Goal: Task Accomplishment & Management: Use online tool/utility

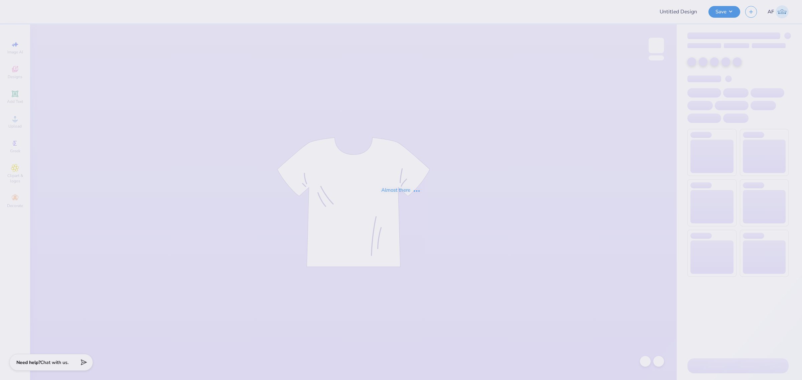
type input "[PERSON_NAME] : Rutgers, The [GEOGRAPHIC_DATA][US_STATE]: New"
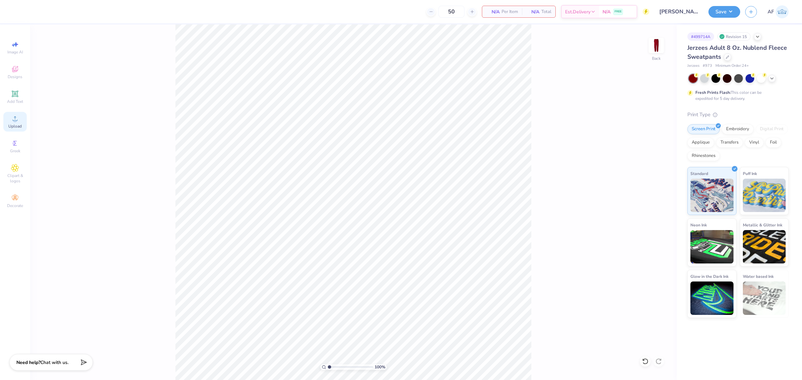
click at [18, 122] on icon at bounding box center [15, 119] width 8 height 8
click at [568, 263] on div "100 % Back" at bounding box center [353, 202] width 646 height 356
click at [13, 126] on span "Upload" at bounding box center [14, 126] width 13 height 5
click at [645, 170] on input "7.70" at bounding box center [652, 171] width 24 height 9
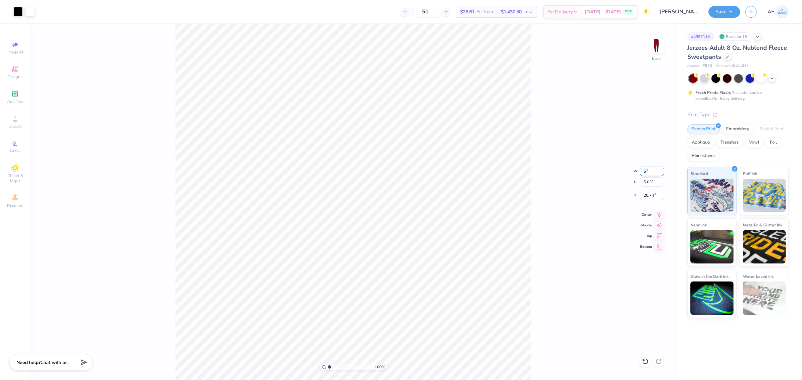
type input "5.00"
type input "3.26"
click at [650, 194] on input "21.62" at bounding box center [652, 195] width 24 height 9
type input "3.49"
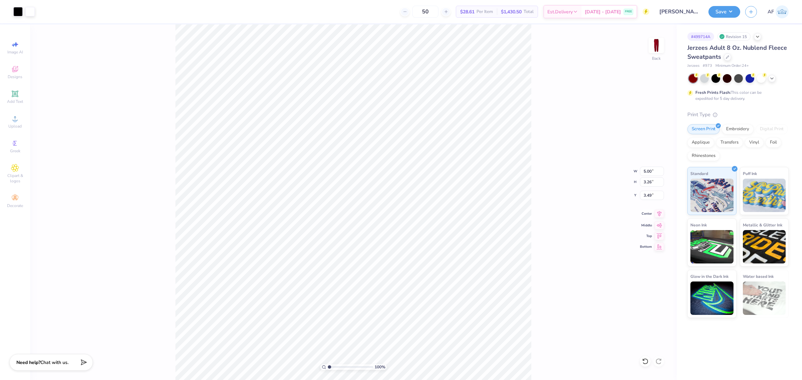
click at [661, 213] on icon at bounding box center [658, 214] width 9 height 8
click at [641, 189] on div "100 % Back W 5.00 5.00 " H 3.26 3.26 " Y 3.49 3.49 " Center Middle Top Bottom" at bounding box center [353, 202] width 646 height 356
click at [641, 189] on div "100 % Back W 5.00 H 3.26 Y 3.49 Center Middle Top Bottom" at bounding box center [353, 202] width 646 height 356
click at [650, 196] on input "3.43" at bounding box center [652, 195] width 24 height 9
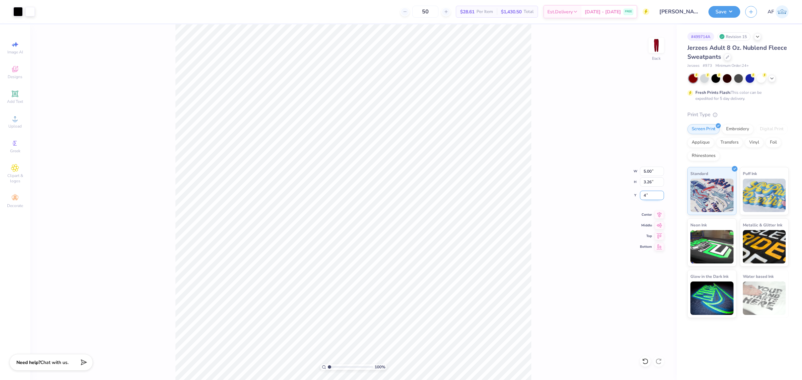
type input "4.00"
click at [658, 216] on icon at bounding box center [658, 214] width 9 height 8
click at [732, 14] on button "Save" at bounding box center [724, 11] width 32 height 12
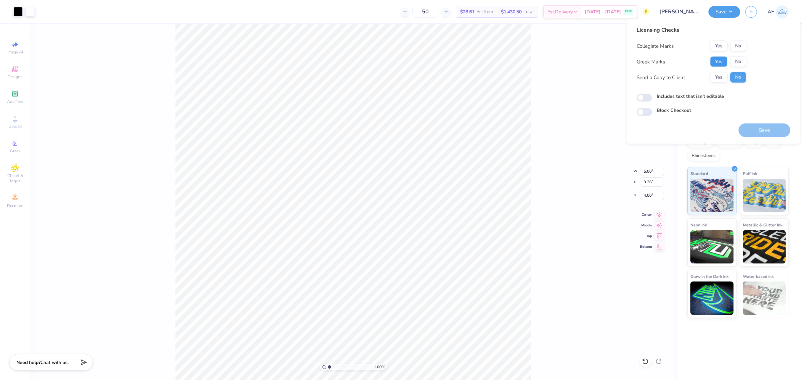
click at [717, 66] on button "Yes" at bounding box center [718, 61] width 17 height 11
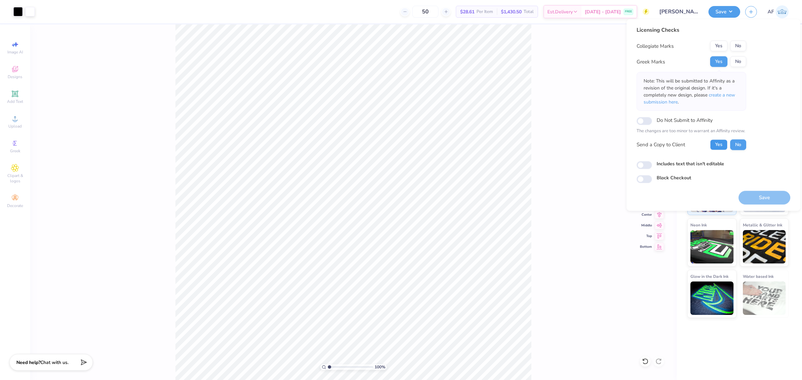
click at [716, 144] on button "Yes" at bounding box center [718, 144] width 17 height 11
click at [737, 44] on button "No" at bounding box center [738, 46] width 16 height 11
click at [757, 196] on button "Save" at bounding box center [764, 198] width 52 height 14
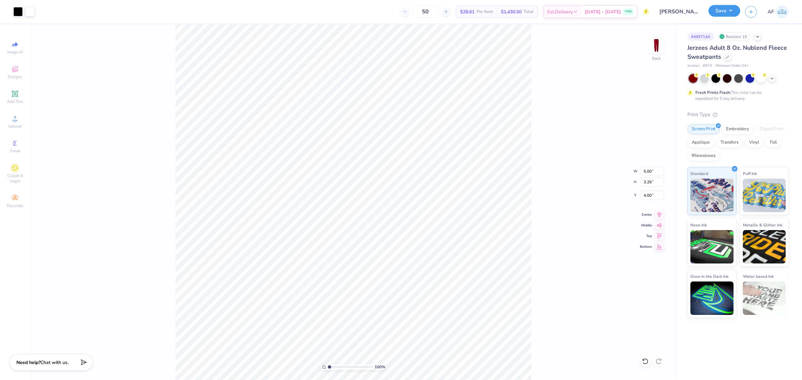
click at [731, 15] on button "Save" at bounding box center [724, 11] width 32 height 12
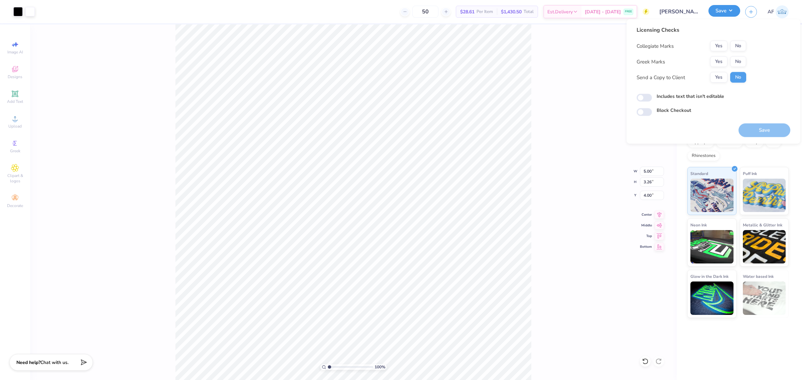
click at [731, 15] on button "Save" at bounding box center [724, 11] width 32 height 12
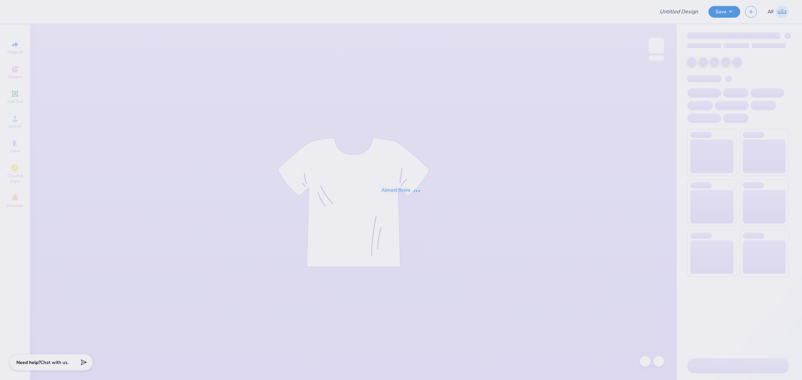
type input "[PERSON_NAME] : Rutgers, The [GEOGRAPHIC_DATA][US_STATE]: New"
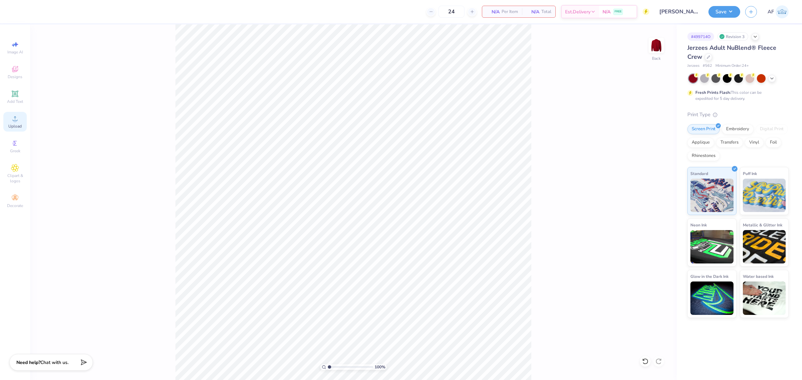
click at [11, 124] on span "Upload" at bounding box center [14, 126] width 13 height 5
click at [651, 167] on input "14.52" at bounding box center [652, 171] width 24 height 9
type input "12.50"
type input "8.16"
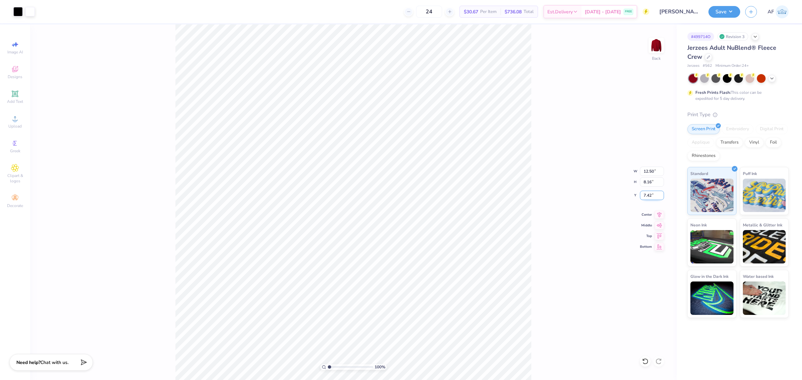
click at [647, 194] on input "7.42" at bounding box center [652, 195] width 24 height 9
type input "3.00"
click at [662, 211] on icon at bounding box center [658, 214] width 9 height 8
click at [660, 215] on icon at bounding box center [658, 214] width 9 height 8
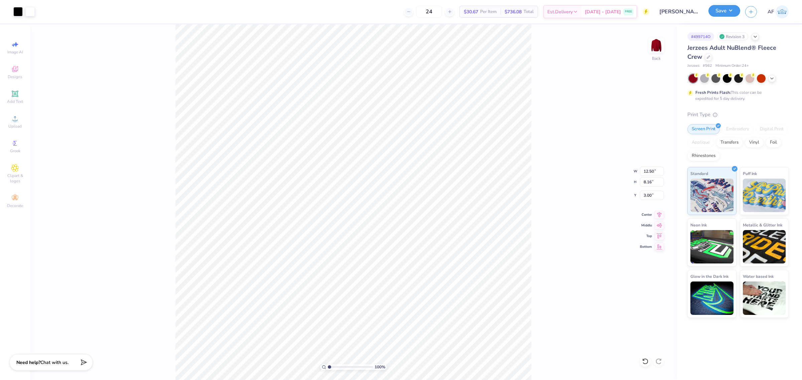
click at [733, 16] on button "Save" at bounding box center [724, 11] width 32 height 12
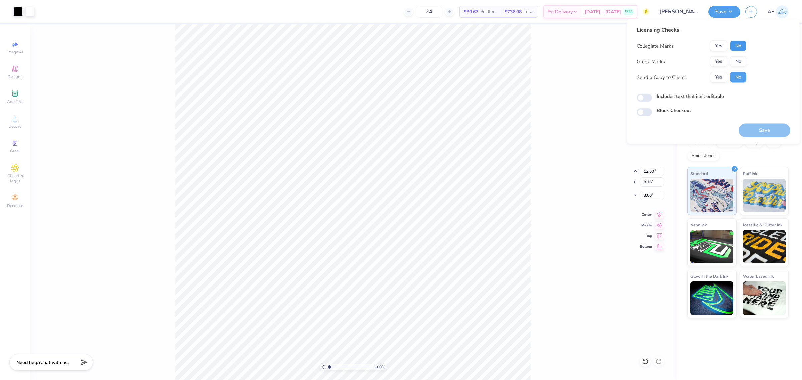
click at [734, 46] on button "No" at bounding box center [738, 46] width 16 height 11
click at [717, 58] on button "Yes" at bounding box center [718, 61] width 17 height 11
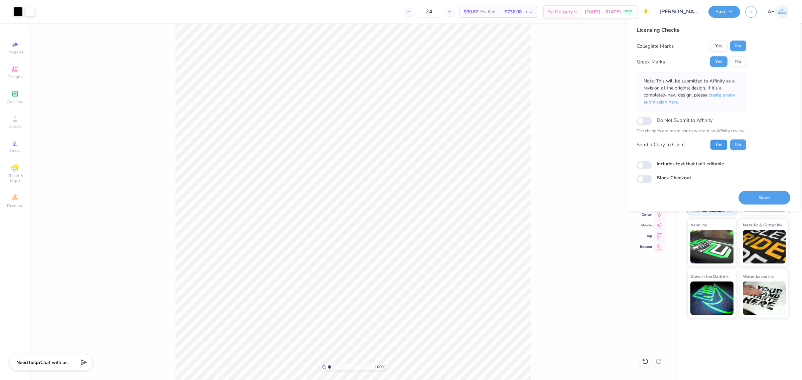
click at [717, 145] on button "Yes" at bounding box center [718, 144] width 17 height 11
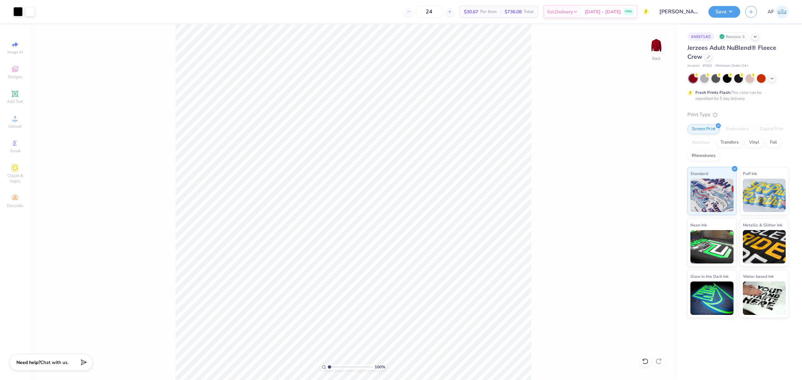
click at [186, 19] on div "Art colors 24 $30.67 Per Item $736.08 Total Est. Delivery Sep 19 - 22 FREE Desi…" at bounding box center [401, 190] width 802 height 380
click at [733, 14] on button "Save" at bounding box center [724, 11] width 32 height 12
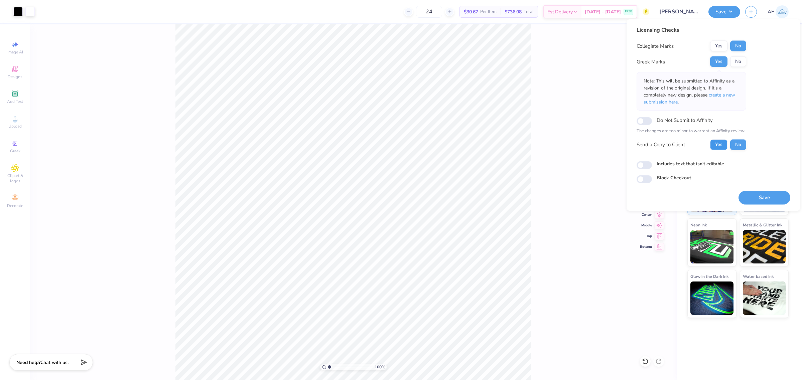
click at [722, 146] on button "Yes" at bounding box center [718, 144] width 17 height 11
click at [750, 196] on button "Save" at bounding box center [764, 198] width 52 height 14
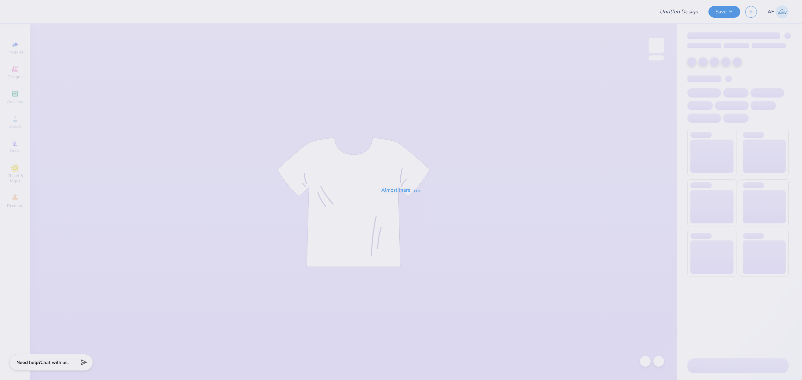
type input "Georgetown University : Maddie Stoller"
type input "[GEOGRAPHIC_DATA] : [PERSON_NAME]"
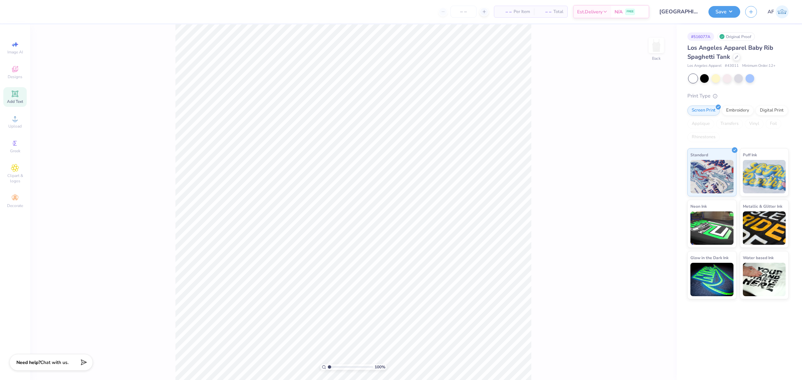
click at [12, 100] on span "Add Text" at bounding box center [15, 101] width 16 height 5
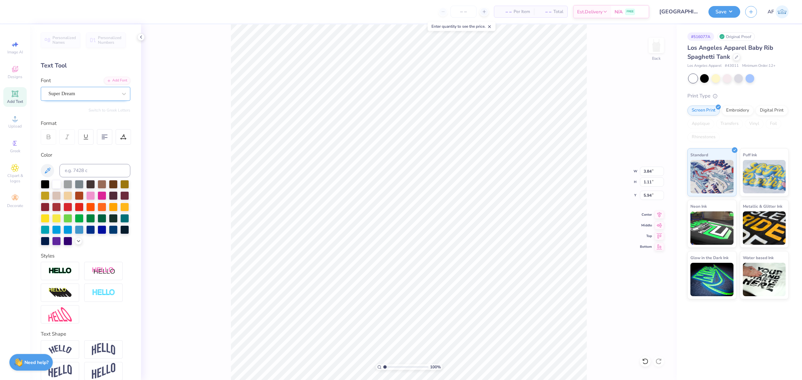
click at [87, 96] on div "Super Dream" at bounding box center [83, 94] width 70 height 10
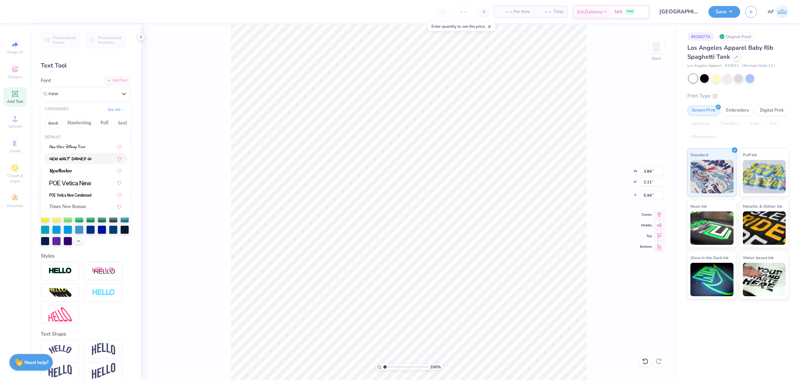
type input "new"
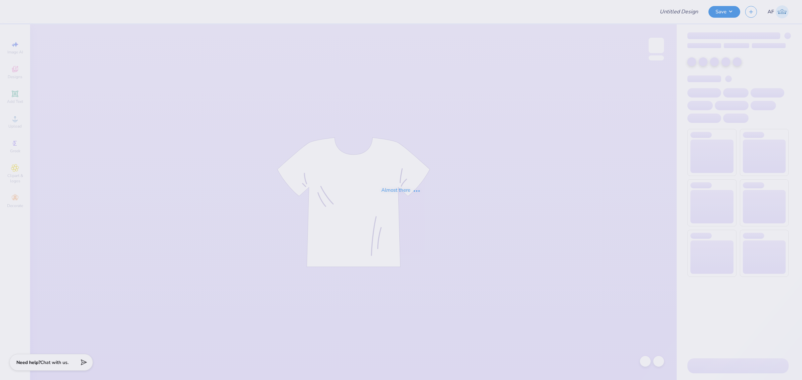
type input "[GEOGRAPHIC_DATA] : [PERSON_NAME]"
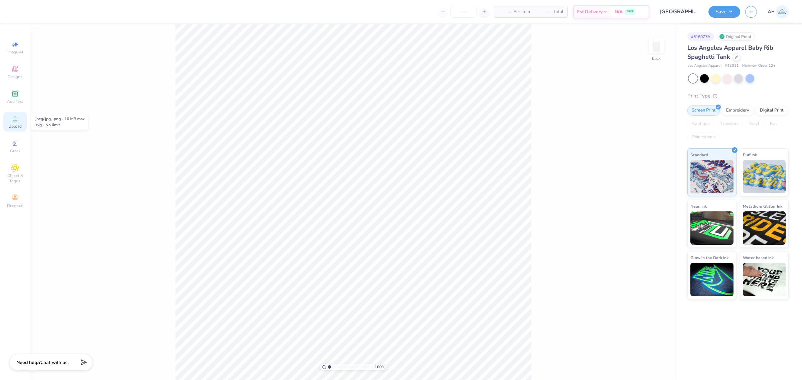
click at [10, 125] on span "Upload" at bounding box center [14, 126] width 13 height 5
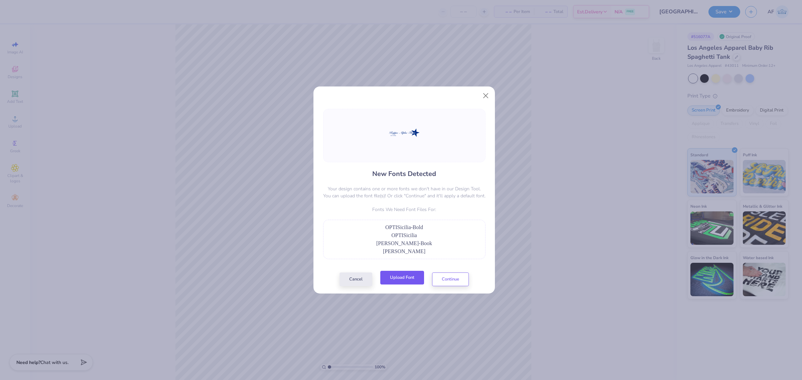
click at [414, 280] on button "Upload Font" at bounding box center [402, 278] width 44 height 14
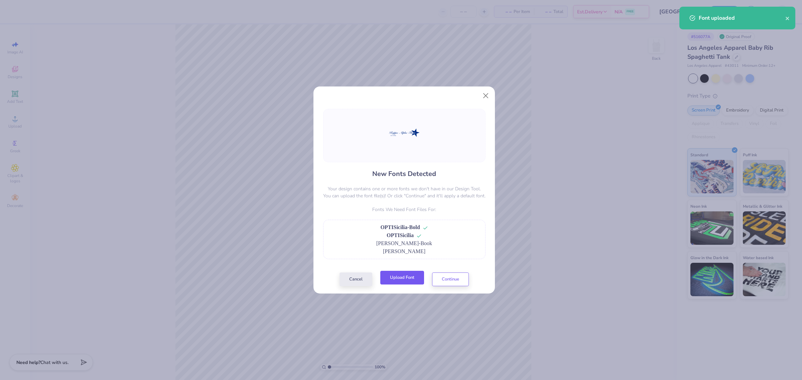
click at [395, 279] on button "Upload Font" at bounding box center [402, 278] width 44 height 14
click at [456, 278] on button "Continue" at bounding box center [450, 278] width 37 height 14
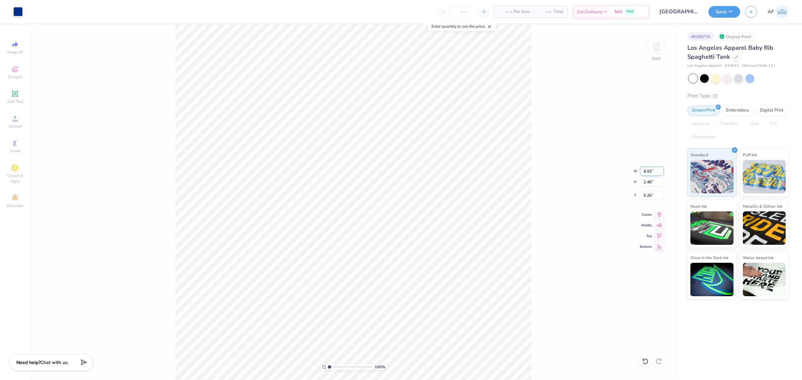
click at [647, 169] on input "8.93" at bounding box center [652, 171] width 24 height 9
type input "7.00"
type input "1.94"
click at [643, 193] on input "5.53" at bounding box center [652, 195] width 24 height 9
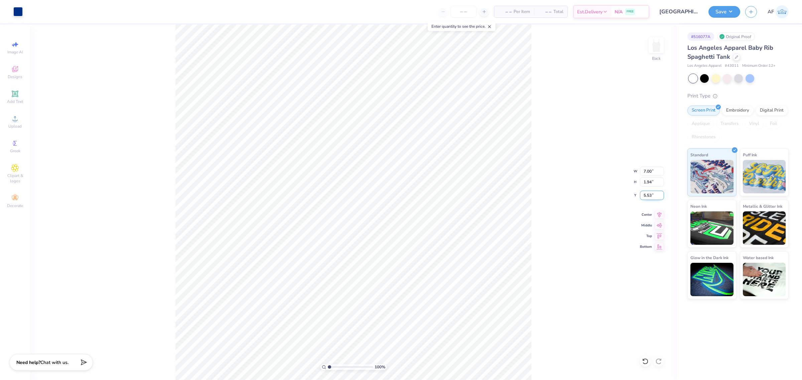
click at [643, 193] on input "5.53" at bounding box center [652, 195] width 24 height 9
click at [643, 193] on input "3.00" at bounding box center [652, 195] width 24 height 9
click at [643, 193] on input "1.00" at bounding box center [652, 195] width 24 height 9
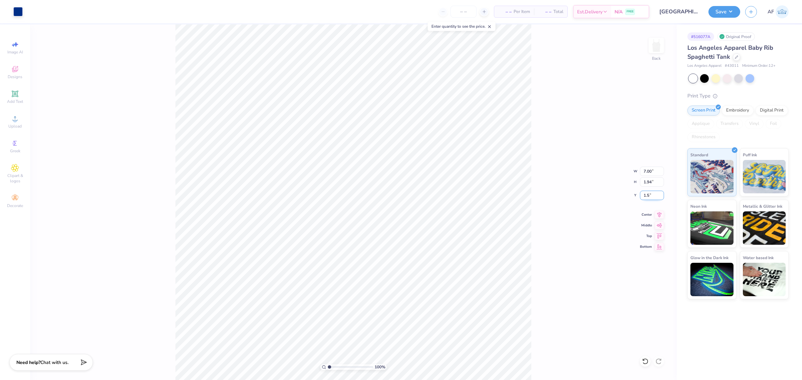
type input "1.50"
type input "8.03956949762593"
type input "0.15"
type input "0.22"
type input "3.02"
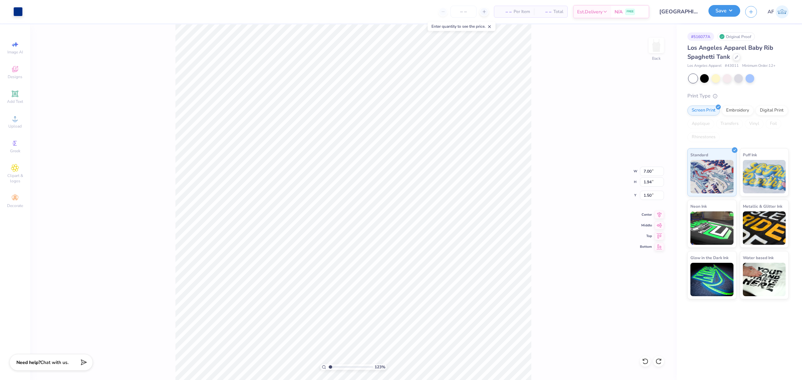
click at [734, 13] on button "Save" at bounding box center [724, 11] width 32 height 12
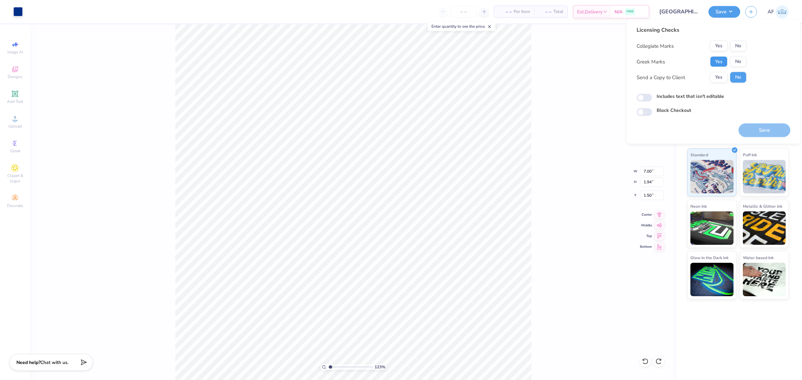
click at [720, 62] on button "Yes" at bounding box center [718, 61] width 17 height 11
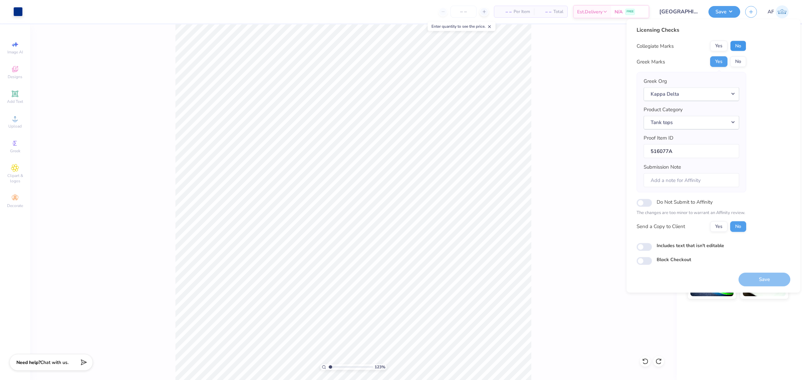
click at [744, 47] on button "No" at bounding box center [738, 46] width 16 height 11
click at [710, 227] on button "Yes" at bounding box center [718, 226] width 17 height 11
drag, startPoint x: 761, startPoint y: 279, endPoint x: 721, endPoint y: 99, distance: 184.8
click at [762, 182] on div "Licensing Checks Collegiate Marks Yes No Greek Marks Yes No Greek Org Kappa Del…" at bounding box center [713, 156] width 154 height 260
click at [757, 276] on button "Save" at bounding box center [764, 280] width 52 height 14
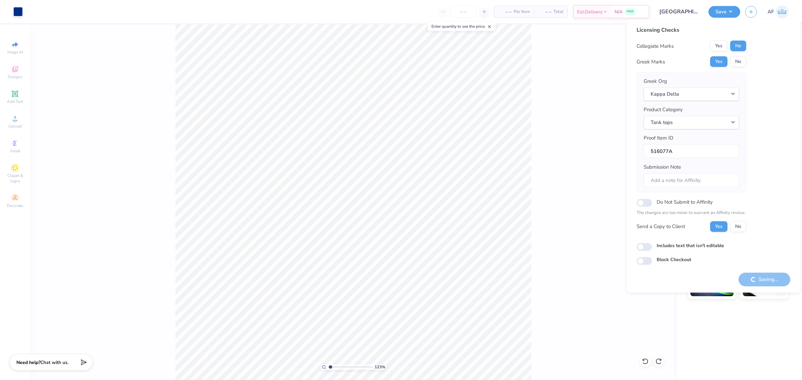
type input "1.23175200926507"
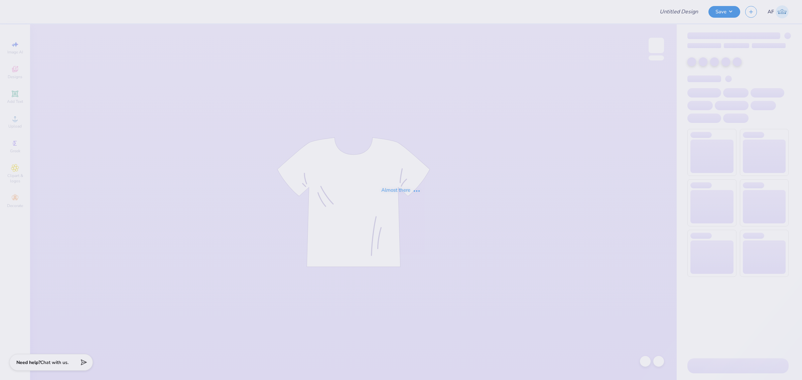
type input "PR Merch"
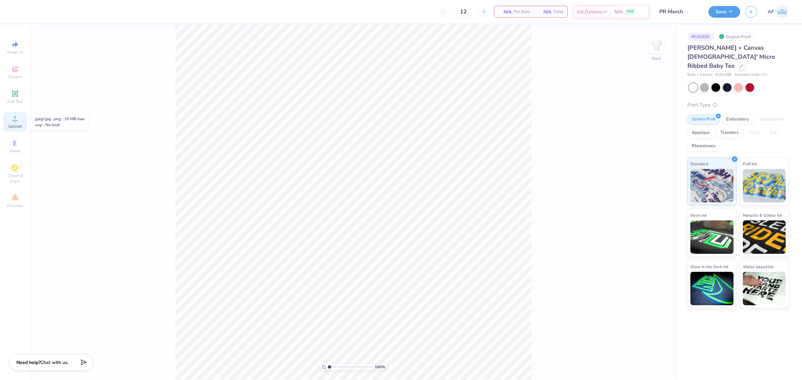
click at [19, 123] on icon at bounding box center [15, 119] width 8 height 8
click at [18, 73] on icon at bounding box center [15, 69] width 8 height 8
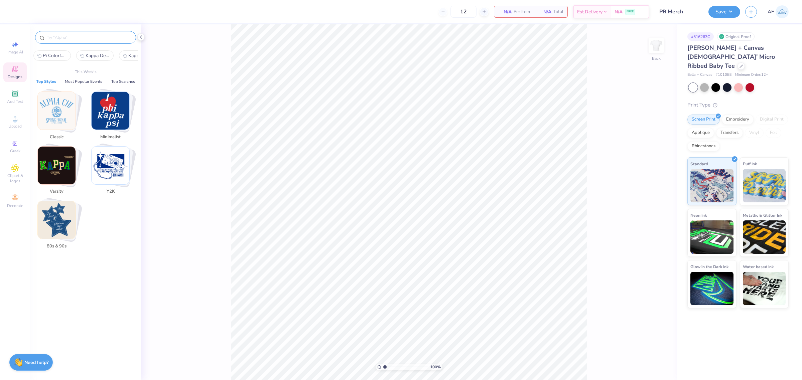
click at [81, 39] on input "text" at bounding box center [89, 37] width 86 height 7
paste input "Freshly Picked Blueberry"
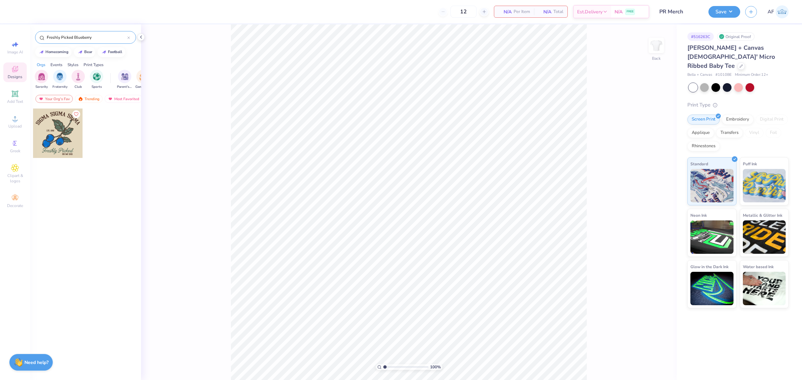
type input "Freshly Picked Blueberry"
click at [66, 140] on div at bounding box center [57, 133] width 49 height 49
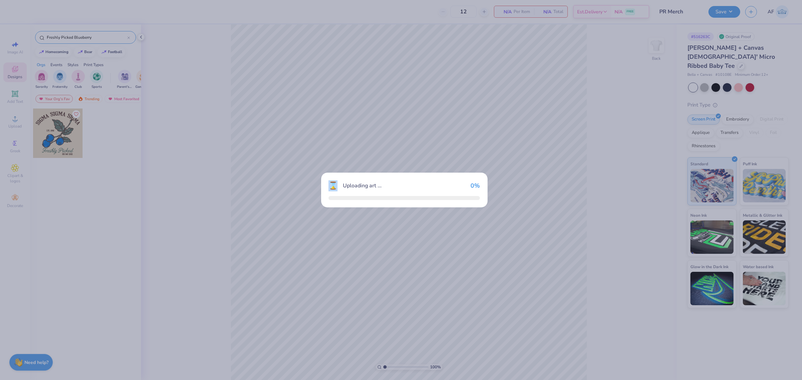
click at [66, 140] on div "⌛ Uploading art ... 0 %" at bounding box center [401, 190] width 802 height 380
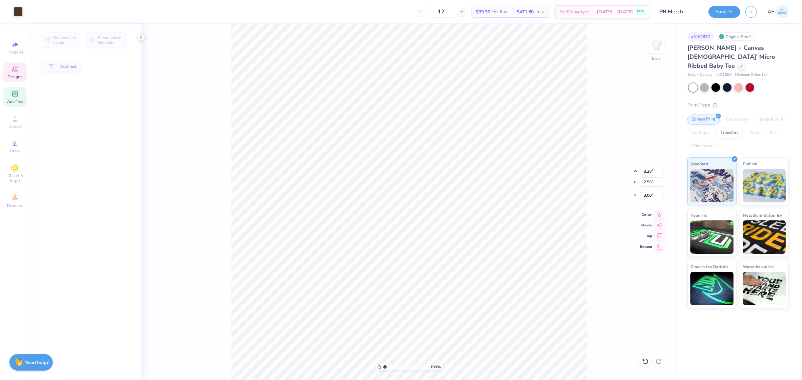
type input "2.56"
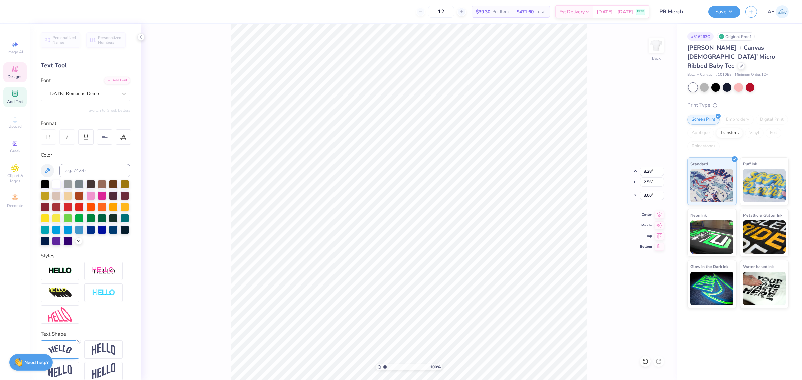
type textarea "Reveille"
type input "3.00"
click at [64, 354] on img at bounding box center [59, 349] width 23 height 9
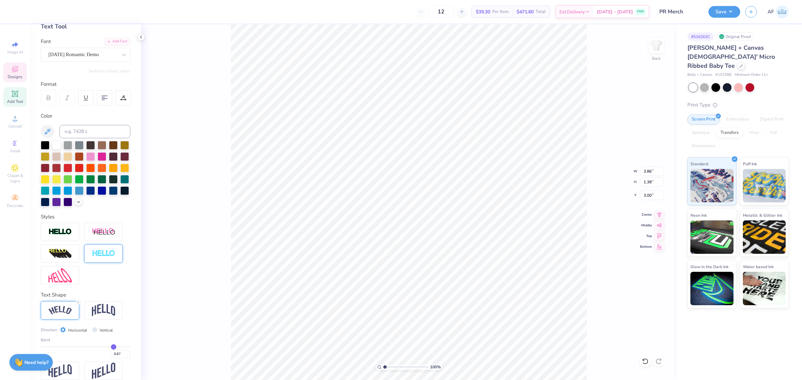
scroll to position [58, 0]
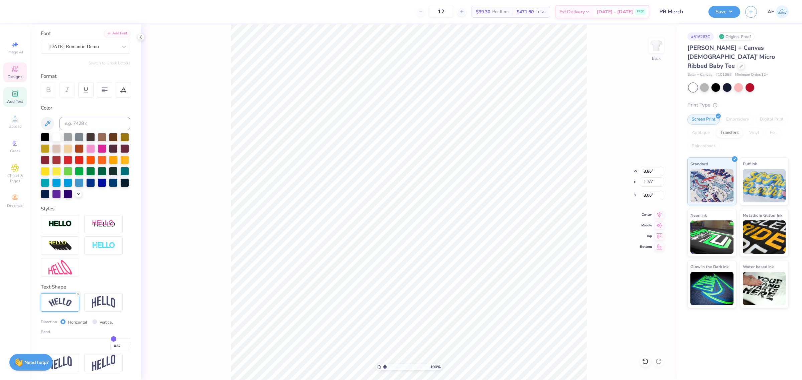
type input "0.61"
type input "0.55"
type input "0.52"
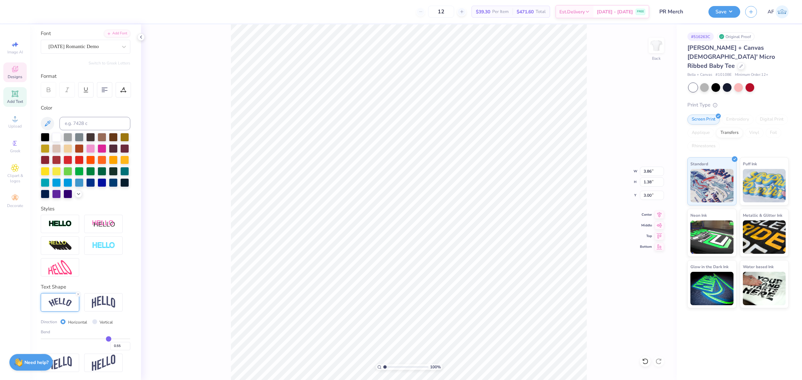
type input "0.52"
type input "0.47"
type input "0.46"
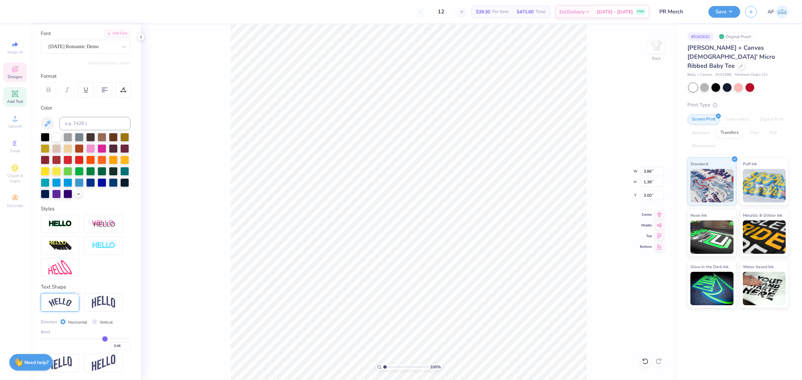
type input "0.45"
drag, startPoint x: 107, startPoint y: 338, endPoint x: 100, endPoint y: 340, distance: 7.8
type input "0.45"
click at [100, 339] on input "range" at bounding box center [86, 338] width 90 height 1
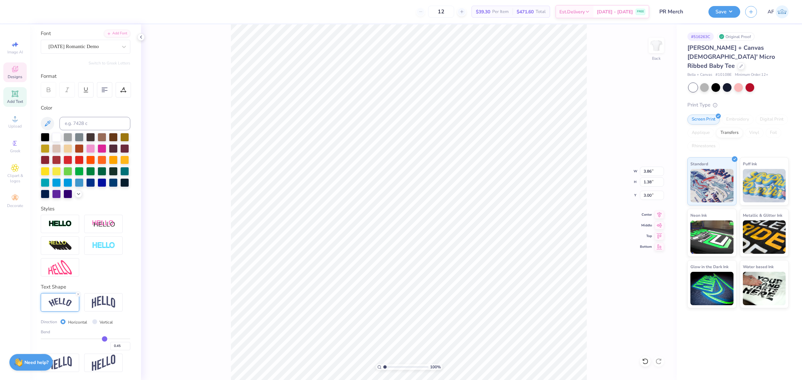
type input "3.58"
type input "1.06"
type input "3.16"
type input "0.44"
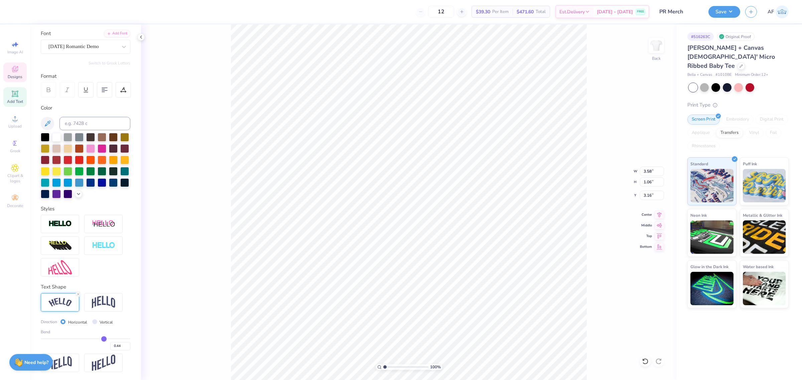
type input "0.38"
type input "0.31"
type input "0.23"
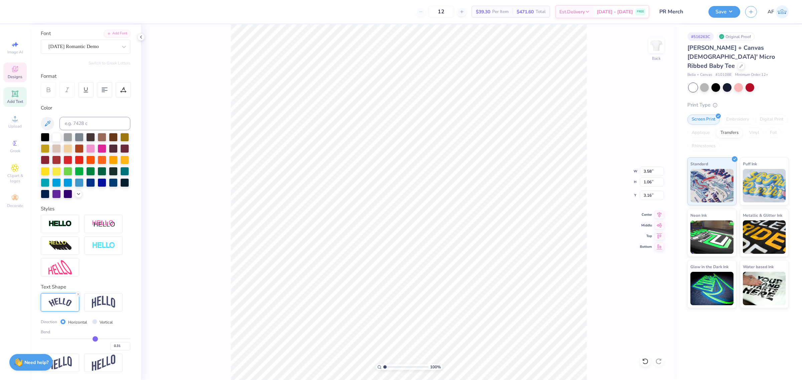
type input "0.23"
type input "0.2"
type input "0.20"
drag, startPoint x: 100, startPoint y: 340, endPoint x: 90, endPoint y: 340, distance: 9.4
type input "0.2"
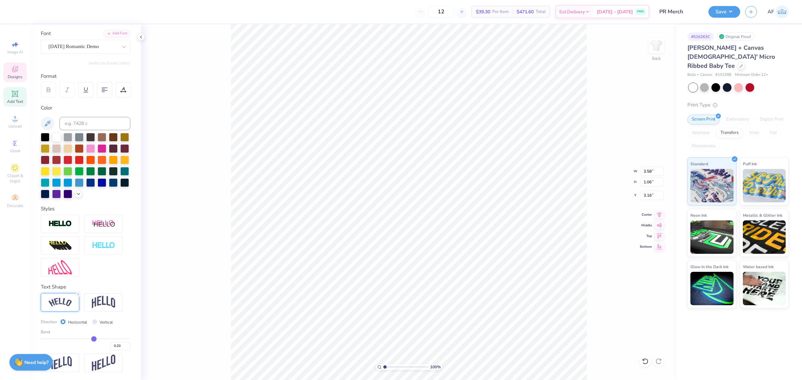
click at [90, 339] on input "range" at bounding box center [86, 338] width 90 height 1
type input "3.16"
type input "0.83"
type input "3.28"
type input "0.22"
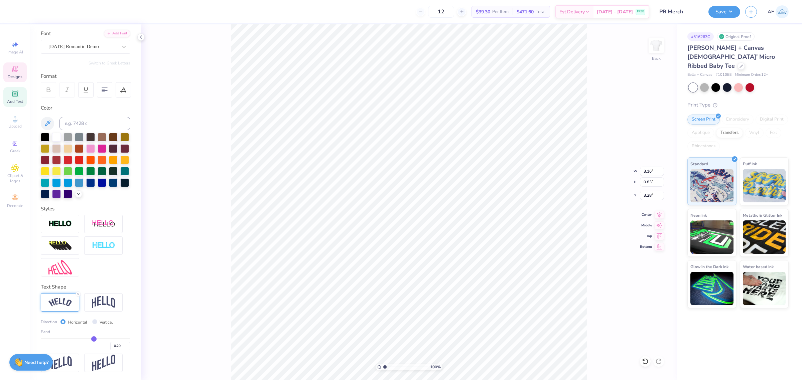
type input "0.22"
type input "0.24"
type input "0.25"
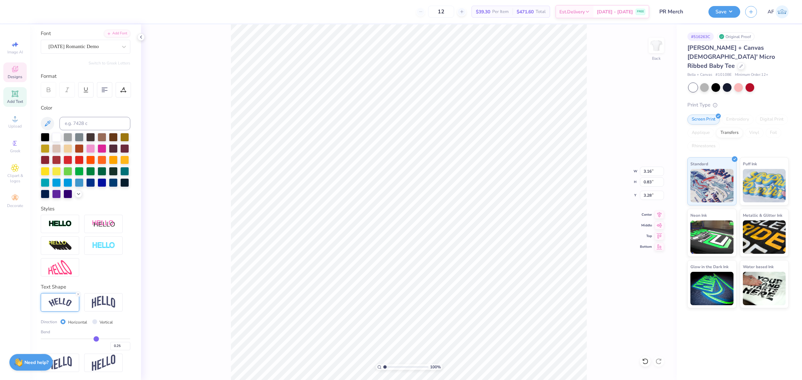
type input "0.26"
type input "0.28"
type input "0.29"
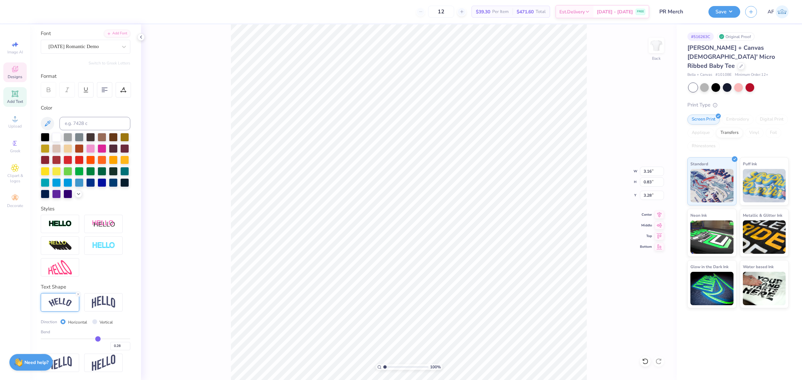
type input "0.29"
click at [94, 339] on input "range" at bounding box center [86, 338] width 90 height 1
type input "3.32"
type input "0.89"
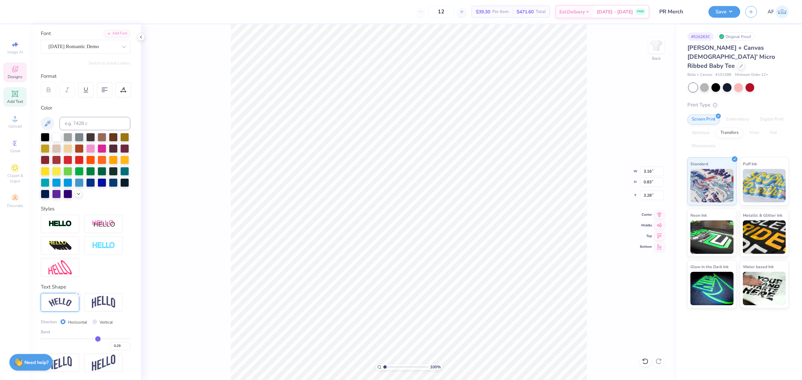
type input "3.25"
type input "0.32"
type input "0.36"
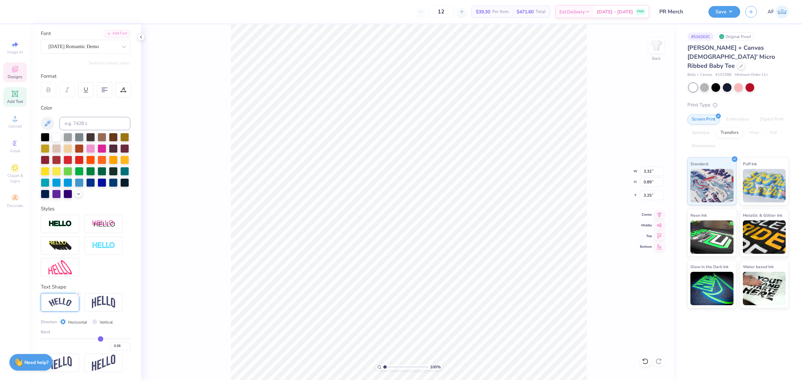
type input "0.37"
type input "0.38"
type input "0.39"
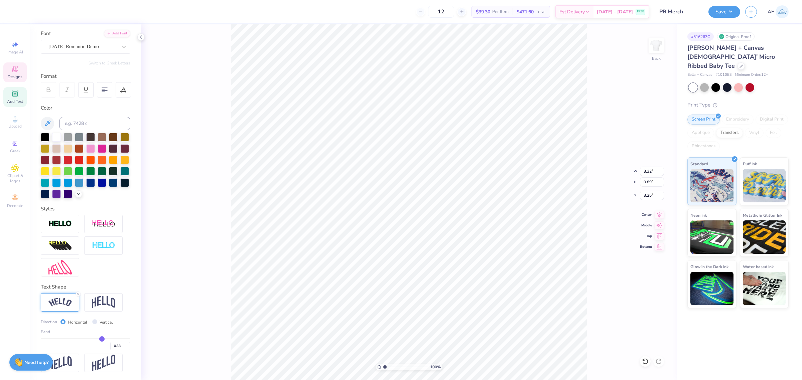
type input "0.39"
type input "0.41"
type input "0.43"
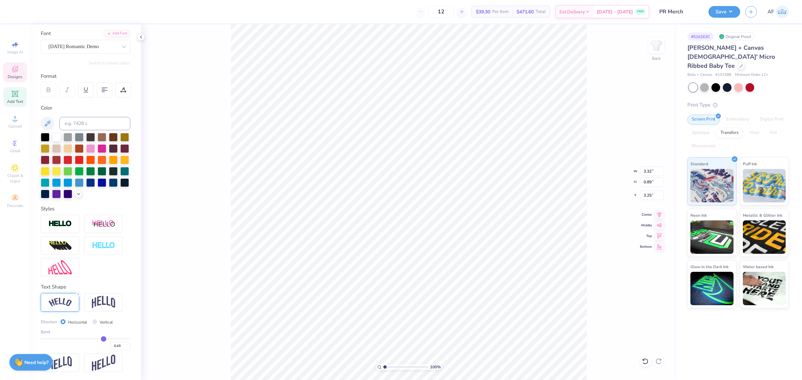
drag, startPoint x: 94, startPoint y: 340, endPoint x: 99, endPoint y: 341, distance: 5.4
type input "0.43"
click at [99, 339] on input "range" at bounding box center [86, 338] width 90 height 1
type input "3.54"
type input "1.03"
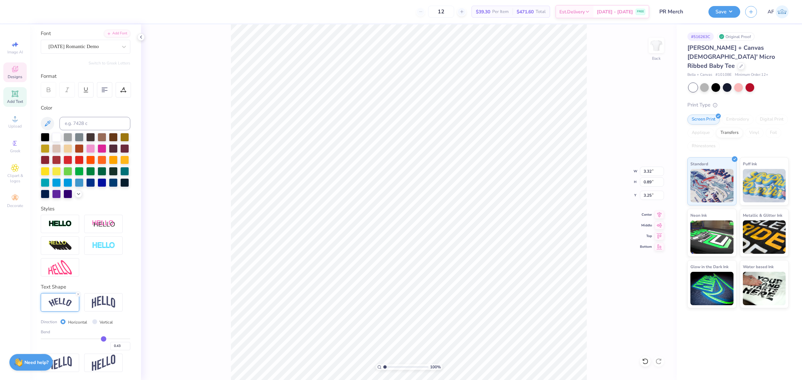
type input "3.18"
type input "0.44"
type input "0.46"
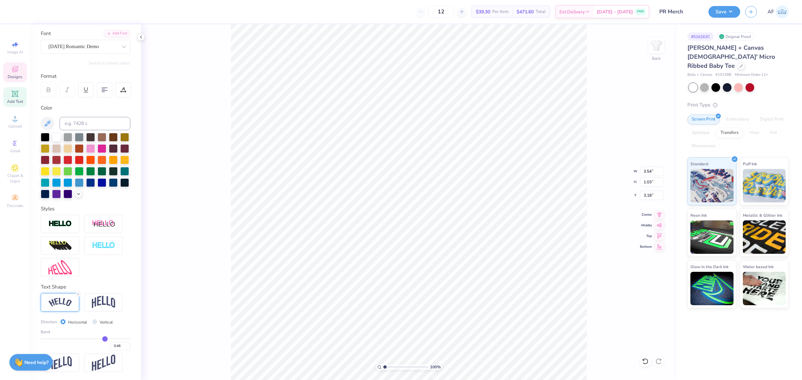
type input "0.48"
click at [101, 339] on input "range" at bounding box center [86, 338] width 90 height 1
type input "3.62"
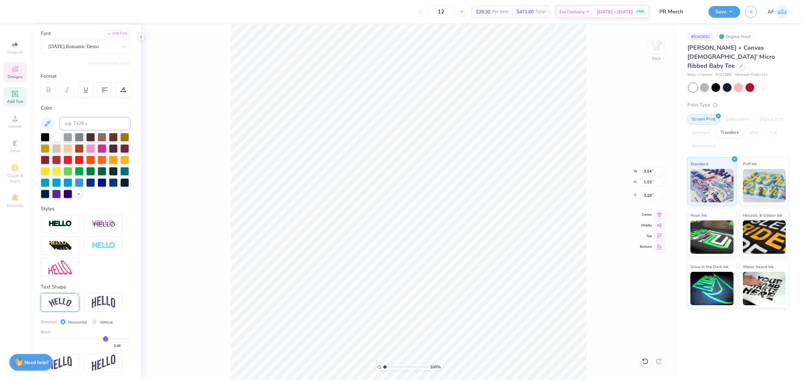
type input "1.10"
type input "3.14"
click at [121, 345] on input "0.49" at bounding box center [120, 346] width 20 height 8
type input "0.5"
click at [121, 345] on input "0.5" at bounding box center [120, 346] width 20 height 8
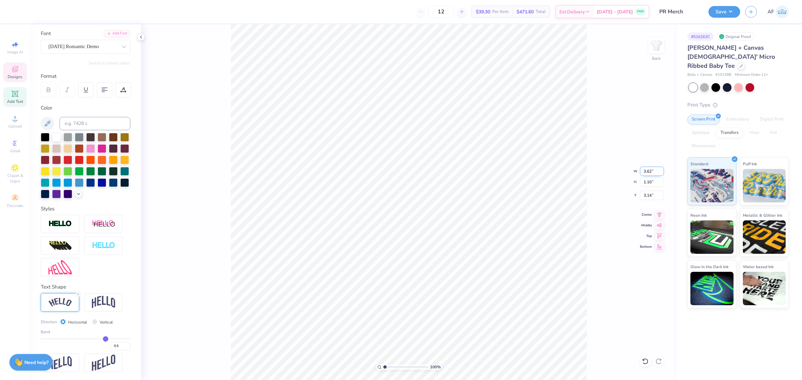
type input "0.5"
type input "0.50"
click at [645, 171] on input "3.62" at bounding box center [652, 171] width 24 height 9
type input "3.65"
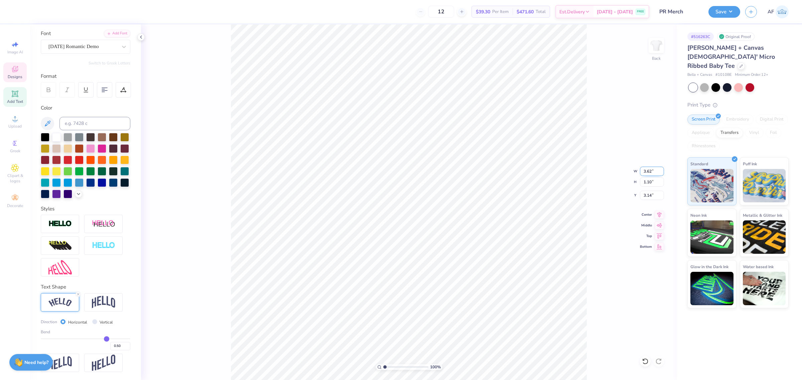
type input "1.12"
type input "3.13"
click at [645, 168] on input "3.66" at bounding box center [652, 171] width 24 height 9
type input "5.00"
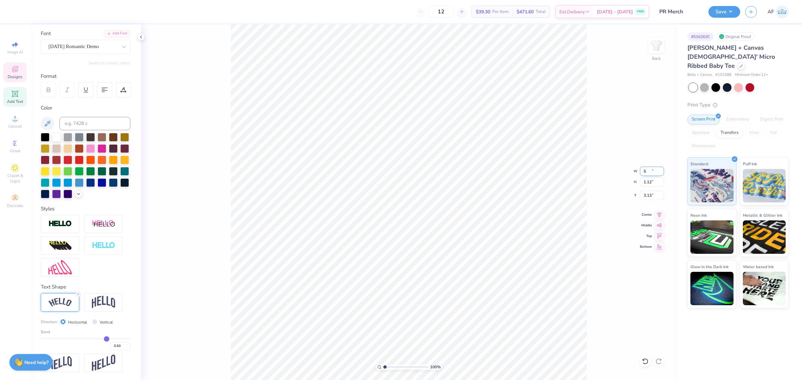
type input "1.54"
type input "2.92"
type input "2.65"
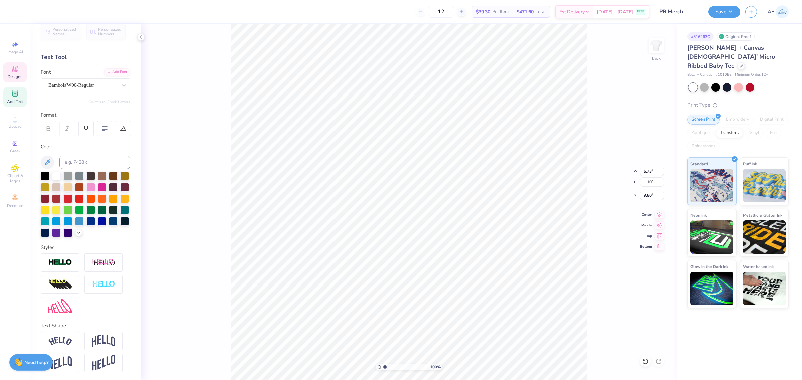
scroll to position [7, 1]
type textarea "'Rolly Rev, Roll Tribe"
type textarea "Rolly Rev, Roll Tribe"
type input "8.21"
type input "6.83"
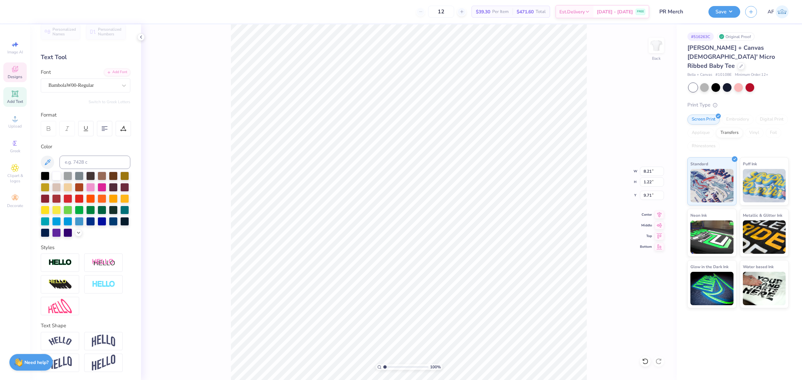
type input "1.02"
type input "9.91"
click at [652, 217] on div "Center" at bounding box center [652, 214] width 24 height 8
type input "10.12"
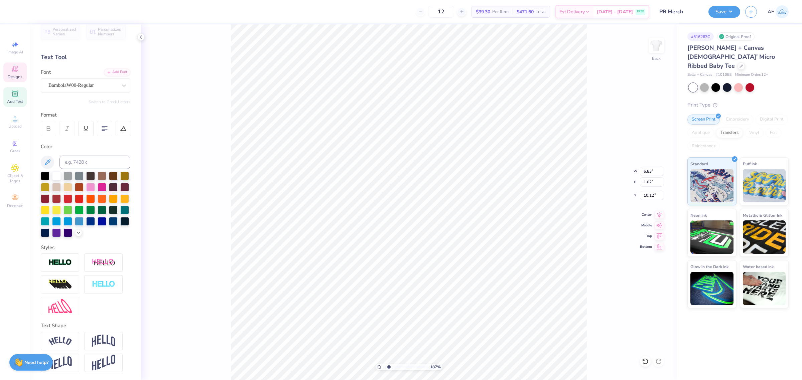
type input "1.86883017641878"
type textarea "Rolly Rev, Roll Tribe"
type input "1.86883017641878"
type textarea "EST. 19"
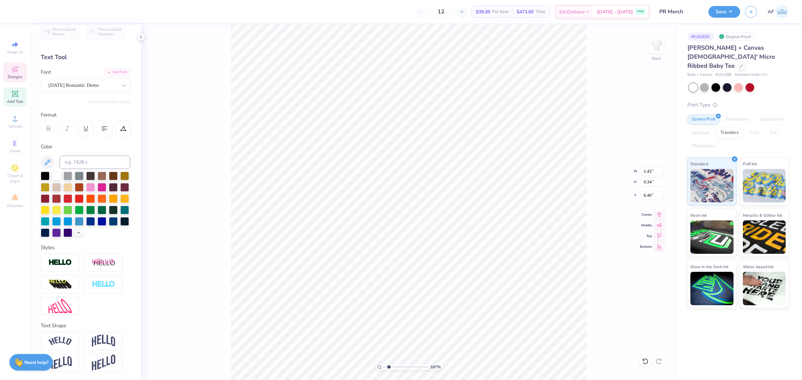
type input "1.86883017641878"
type textarea "EST. 199"
type input "1.86883017641878"
type textarea "EST. 1992"
click at [226, 22] on div "Art colors 12 $39.30 Per Item $471.60 Total Est. Delivery Sep 19 - 22 FREE Desi…" at bounding box center [401, 190] width 802 height 380
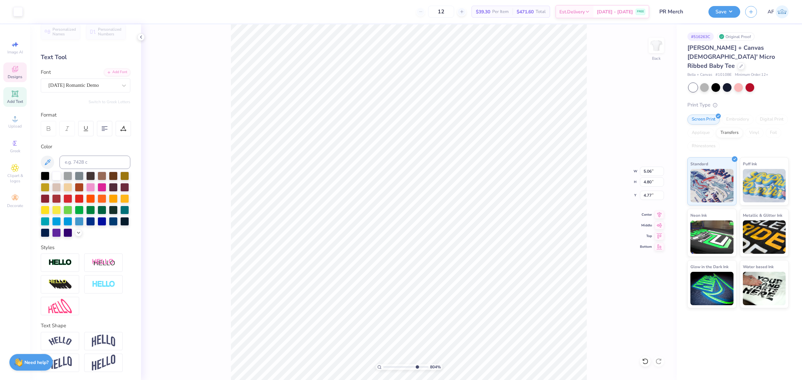
type input "8.03956949762593"
type input "5.16"
type input "8.03956949762593"
type input "4.77"
type input "2.30193532477902"
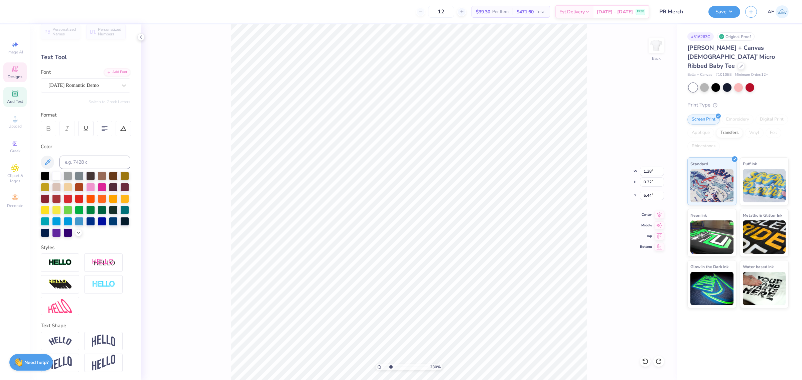
type input "3.87"
click at [477, 260] on li "Group" at bounding box center [495, 262] width 52 height 13
click at [420, 219] on li "Download vector" at bounding box center [416, 221] width 52 height 13
type input "1.23175200926507"
type input "5.37"
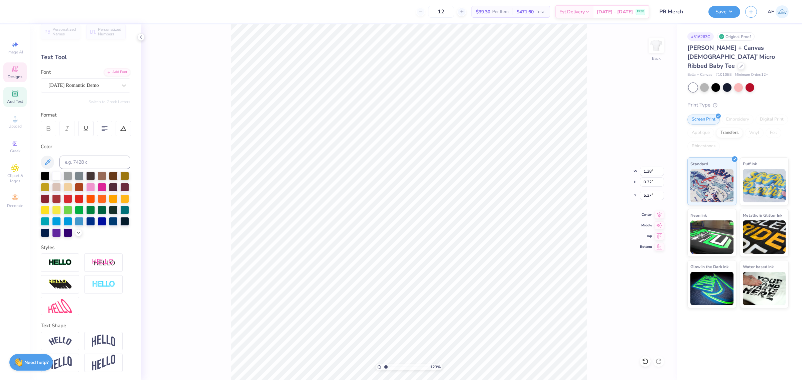
type input "1.23175200926507"
type input "5.90"
type input "5.33"
type input "4.44"
type input "1.23175200926507"
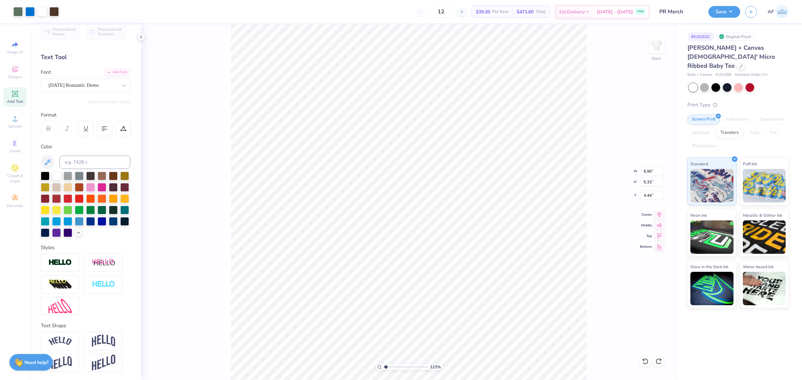
type input "1.38"
type input "0.32"
type input "5.37"
type input "1.23175200926507"
type input "5.74"
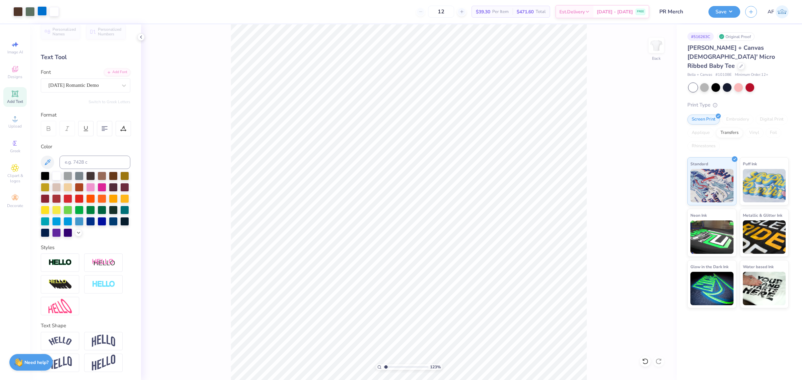
scroll to position [19, 0]
click at [15, 123] on div "Upload" at bounding box center [14, 122] width 23 height 20
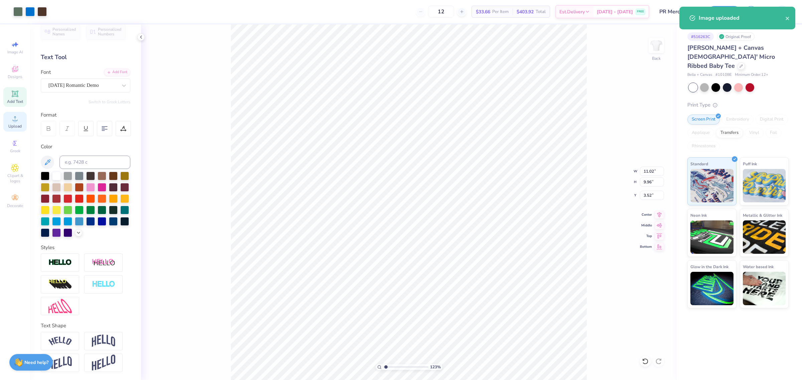
type input "1.23175200926507"
type input "4.82"
type input "4.36"
type input "9.12"
type input "1.23175200926507"
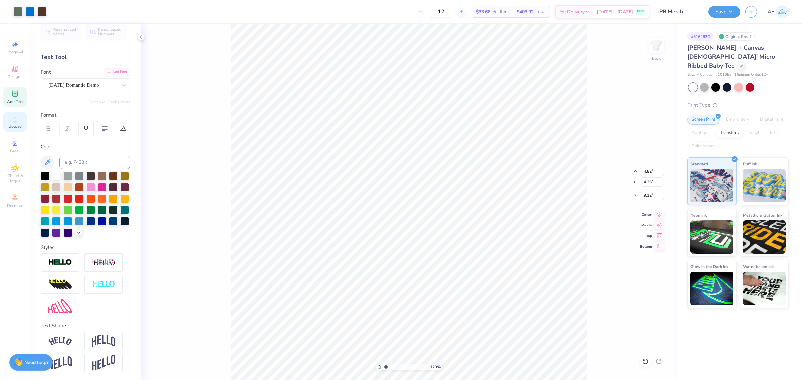
type input "4.78"
type input "1.23175200926507"
type input "5.65"
type input "5.11"
type input "4.03"
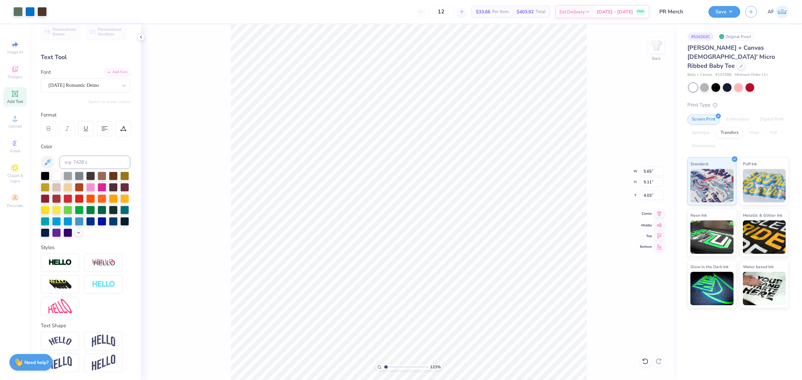
click at [660, 212] on icon at bounding box center [659, 214] width 4 height 6
type input "1.23175200926507"
type input "5.00"
type input "1.54"
type input "2.65"
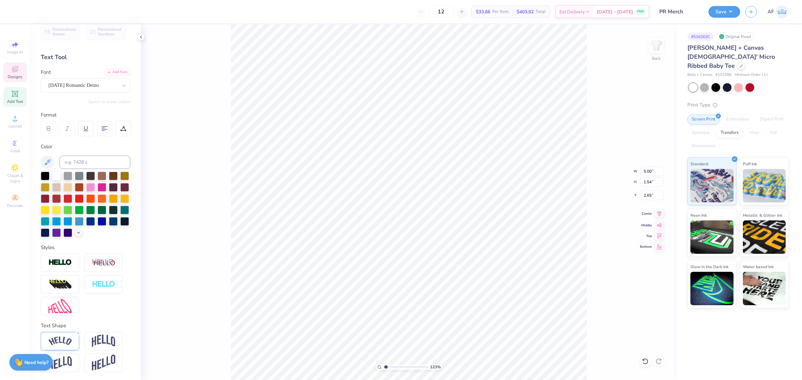
click at [663, 216] on icon at bounding box center [658, 214] width 9 height 8
type input "1.23175200926507"
type input "4.05"
type input "1.23175200926507"
type input "5.77"
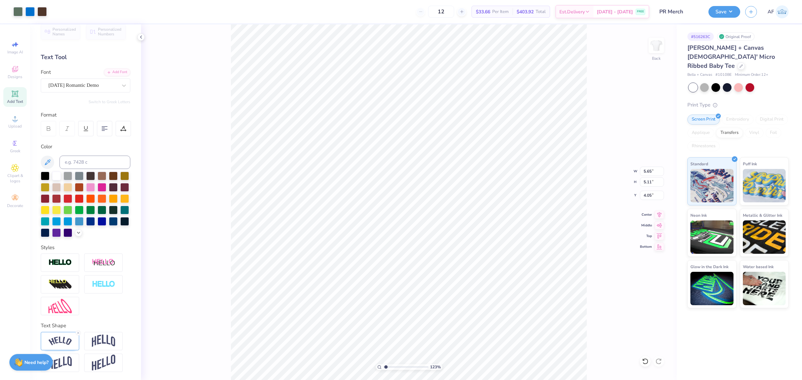
type input "6.51"
type input "2.65"
click at [655, 212] on icon at bounding box center [658, 214] width 9 height 8
click at [661, 214] on icon at bounding box center [658, 214] width 9 height 8
click at [657, 212] on icon at bounding box center [658, 214] width 9 height 8
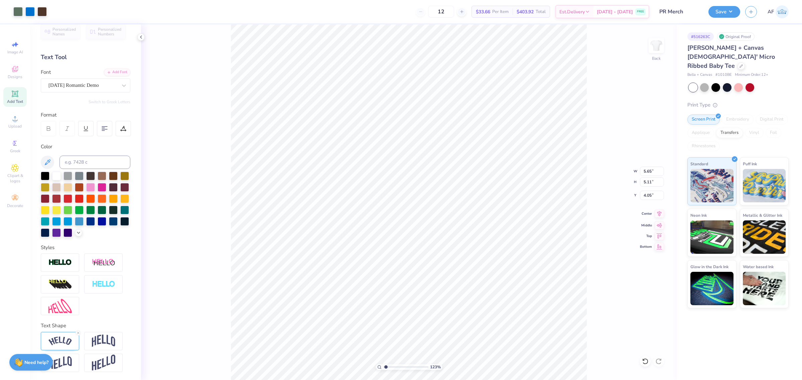
click at [660, 216] on icon at bounding box center [658, 214] width 9 height 8
type input "1.23175200926507"
type input "4.45"
type input "1.23175200926507"
type input "6.97"
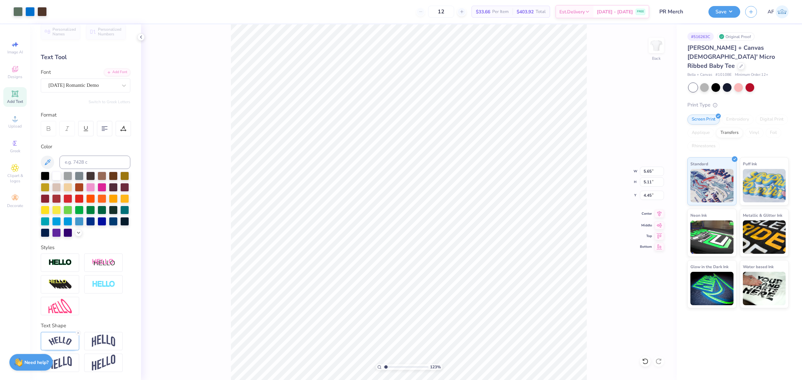
type input "1.02"
type input "10.12"
type input "1.23175200926507"
type input "10.02"
type input "1.23175200926507"
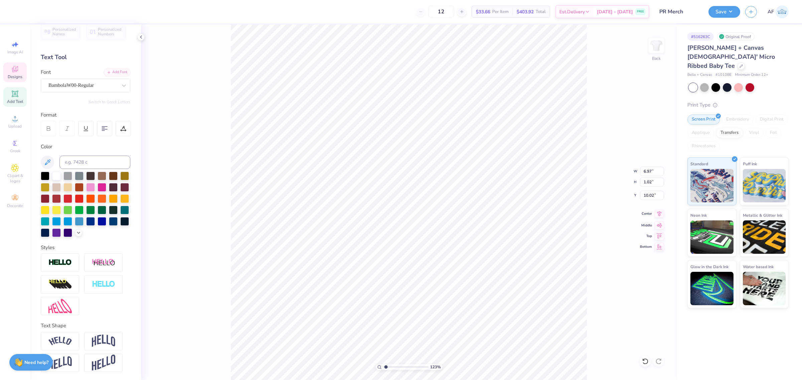
type input "5.65"
type input "5.11"
type input "4.45"
click at [404, 369] on li "Send to Back" at bounding box center [411, 371] width 52 height 13
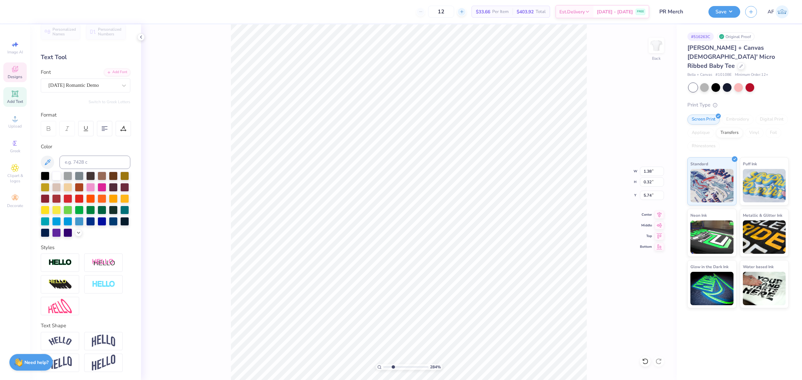
type input "2.8354134614948"
type textarea "Es. 1992"
type input "2.8354134614948"
type textarea "Est. 1992"
type input "2.8354134614948"
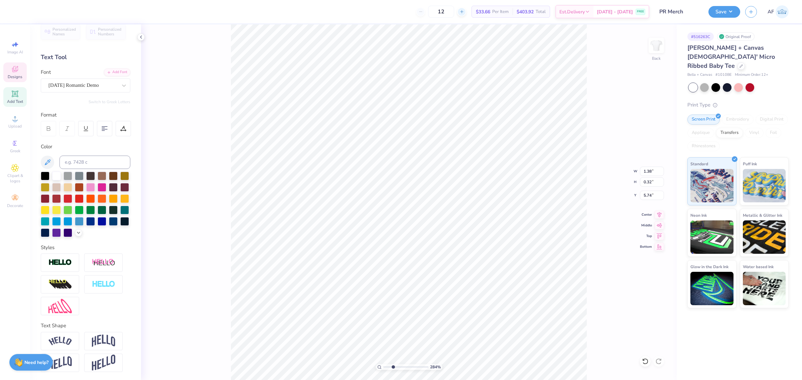
type input "5.65"
type input "5.11"
type input "4.45"
type input "2.8354134614948"
type input "1.30"
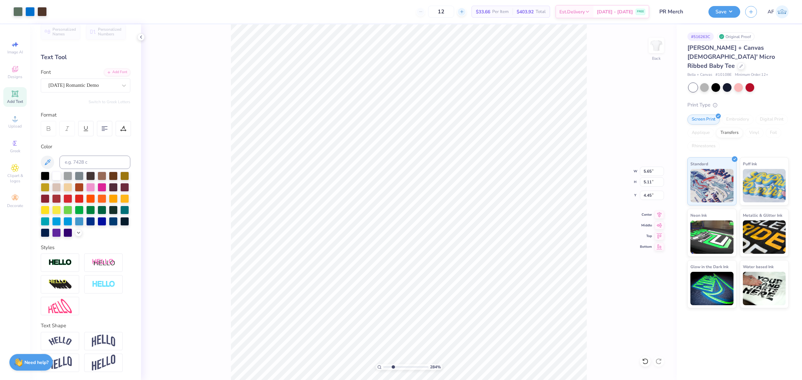
type input "0.32"
type input "5.74"
click at [647, 171] on input "1.30" at bounding box center [652, 171] width 24 height 9
type input "1.5"
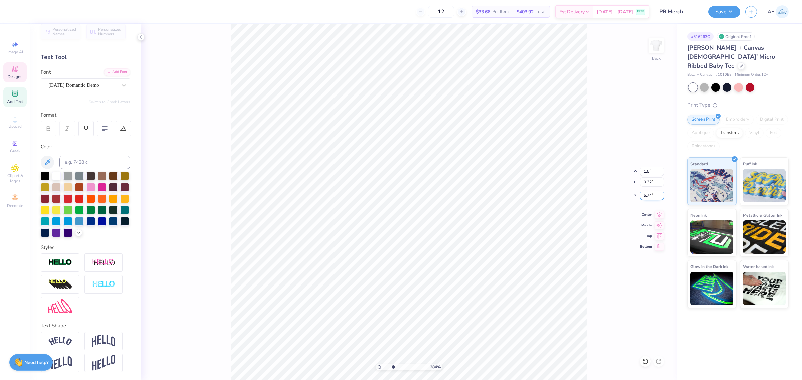
click at [644, 193] on input "5.74" at bounding box center [652, 195] width 24 height 9
type input "2.8354134614948"
type input "1.50"
type input "0.37"
type input "5.72"
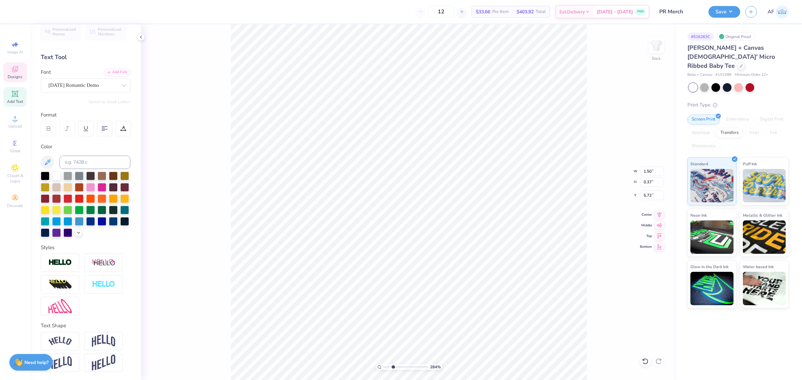
type input "2.8354134614948"
type input "5.65"
type input "5.11"
type input "4.45"
type input "1.86883017641878"
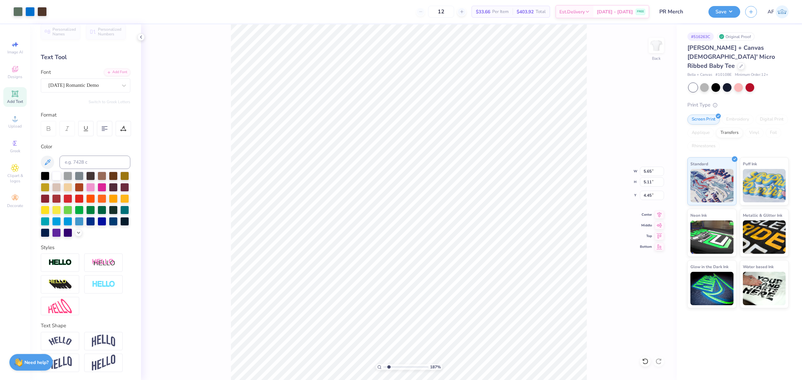
type input "1.50"
type input "0.37"
type input "5.72"
type input "1.86883017641878"
type input "6.97"
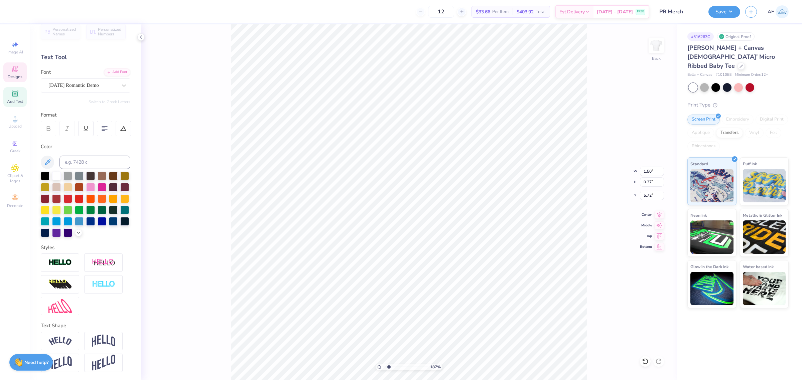
type input "1.02"
type input "10.02"
click at [121, 82] on icon at bounding box center [124, 85] width 7 height 7
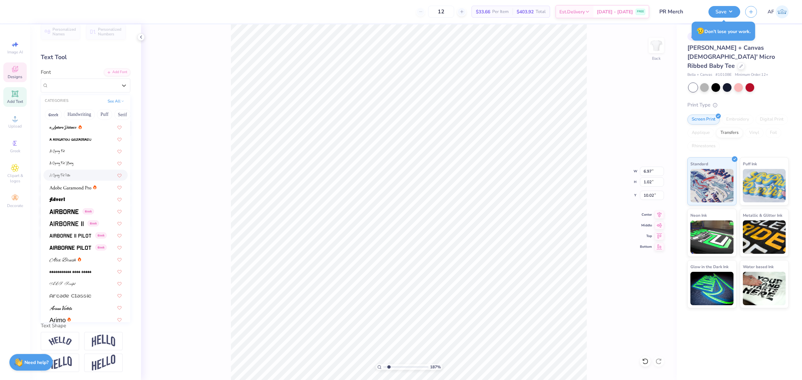
scroll to position [139, 0]
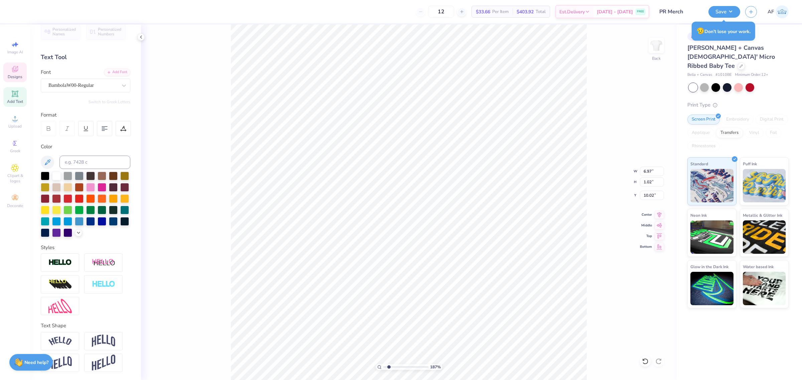
type input "1.86883017641878"
type input "9.94"
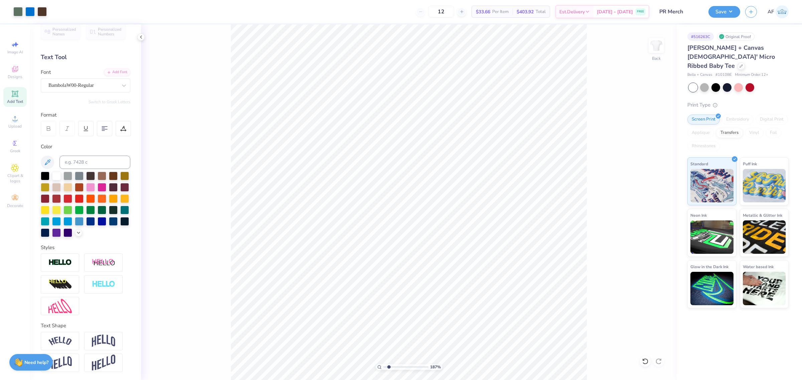
type input "1.86883017641878"
click at [650, 173] on input "5.00" at bounding box center [652, 171] width 24 height 9
type input "6"
type input "1.86883017641878"
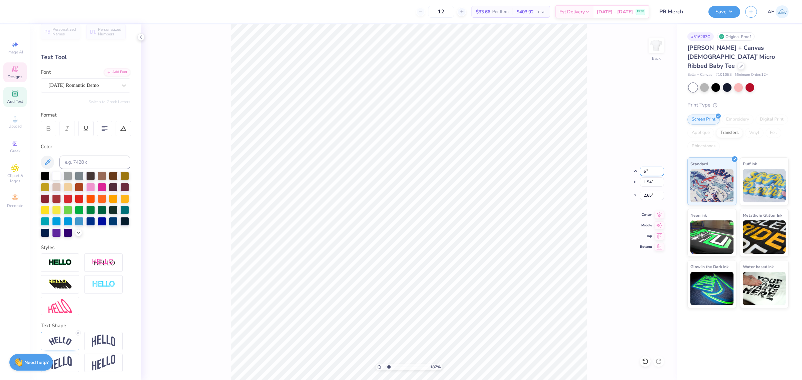
type input "6.00"
type input "1.85"
type input "2.50"
type input "1.86883017641878"
type input "2.35"
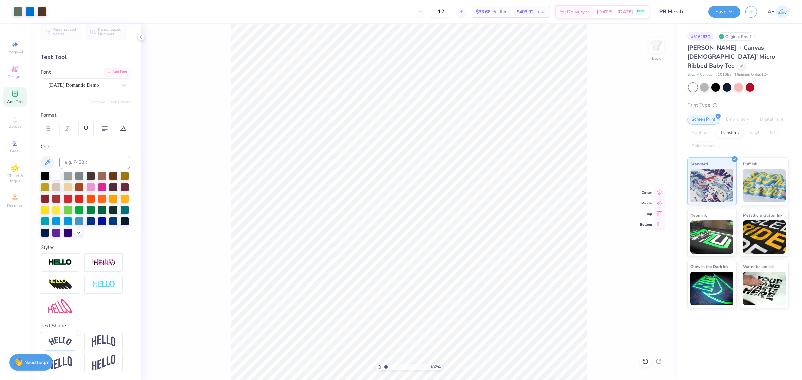
type input "1"
click at [50, 343] on img at bounding box center [59, 341] width 23 height 9
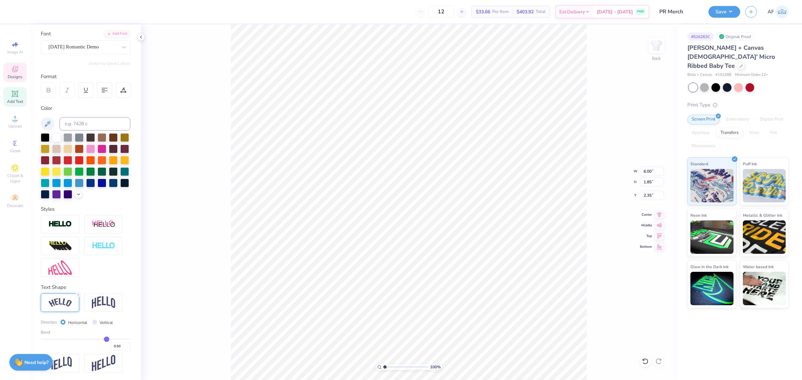
scroll to position [58, 0]
type input "0.58"
type input "0.62"
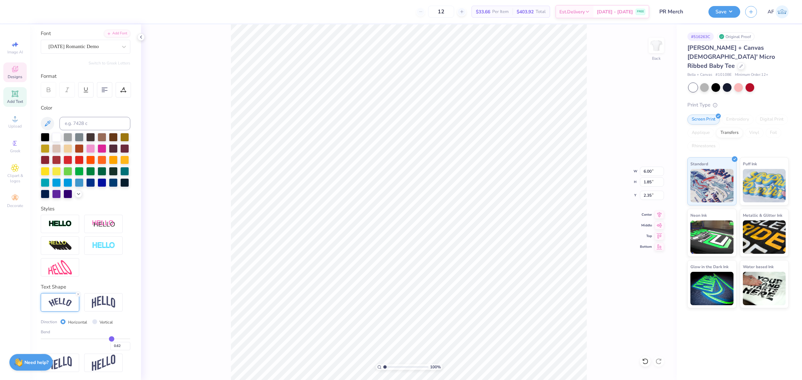
type input "0.65"
drag, startPoint x: 105, startPoint y: 339, endPoint x: 111, endPoint y: 340, distance: 6.8
click at [111, 339] on input "range" at bounding box center [86, 338] width 90 height 1
drag, startPoint x: 111, startPoint y: 340, endPoint x: 150, endPoint y: 348, distance: 39.2
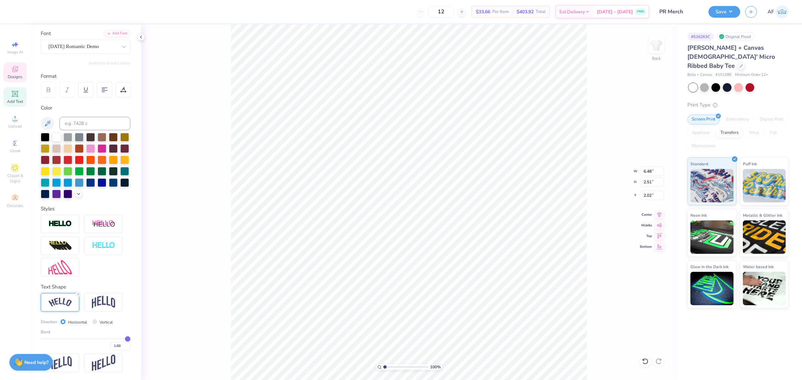
click at [130, 339] on input "range" at bounding box center [86, 338] width 90 height 1
click at [110, 346] on input "1.00" at bounding box center [120, 346] width 20 height 8
click at [647, 170] on input "6.48" at bounding box center [652, 171] width 24 height 9
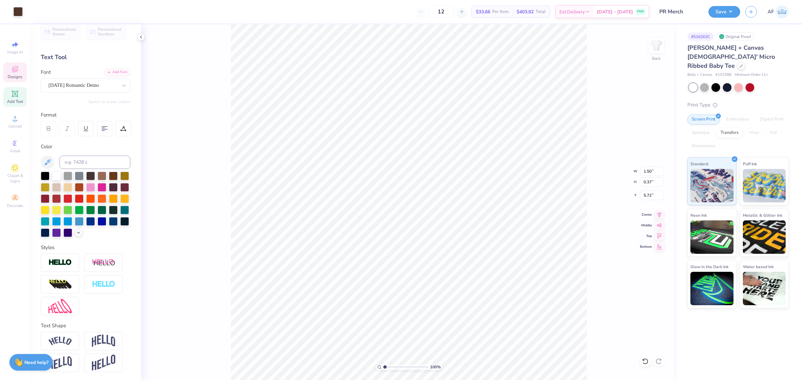
scroll to position [19, 0]
click at [644, 171] on input "1.50" at bounding box center [652, 171] width 24 height 9
click at [660, 212] on icon at bounding box center [658, 214] width 9 height 8
click at [659, 216] on icon at bounding box center [659, 214] width 4 height 6
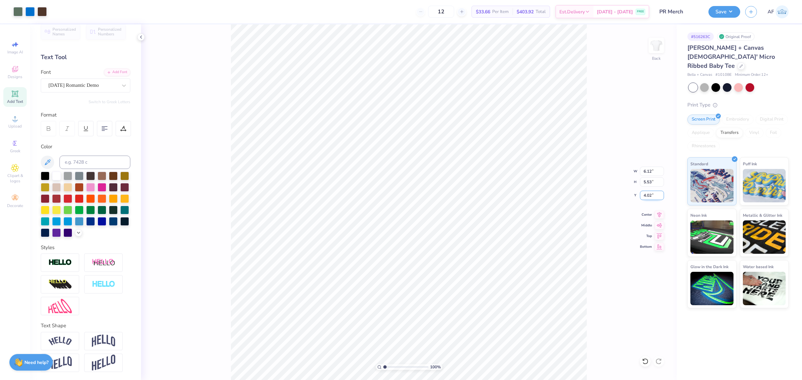
click at [650, 194] on input "4.02" at bounding box center [652, 195] width 24 height 9
click at [659, 214] on icon at bounding box center [658, 214] width 9 height 8
click at [648, 197] on input "1.72" at bounding box center [652, 195] width 24 height 9
click at [648, 198] on input "1.72" at bounding box center [652, 195] width 24 height 9
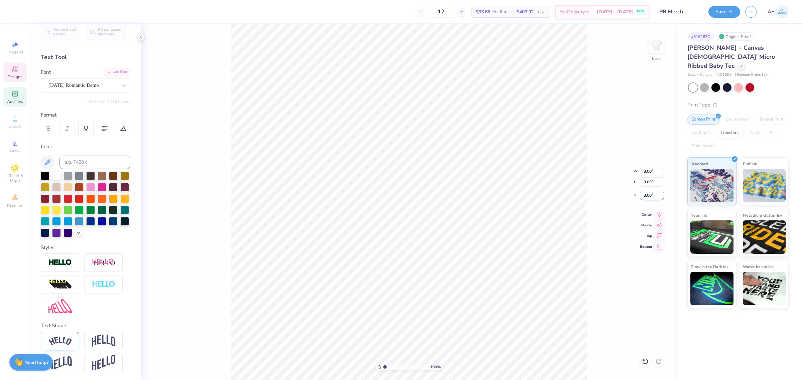
click at [647, 197] on input "3.00" at bounding box center [652, 195] width 24 height 9
click at [654, 197] on input "1.50" at bounding box center [652, 195] width 24 height 9
click at [653, 197] on input "1.50" at bounding box center [652, 195] width 24 height 9
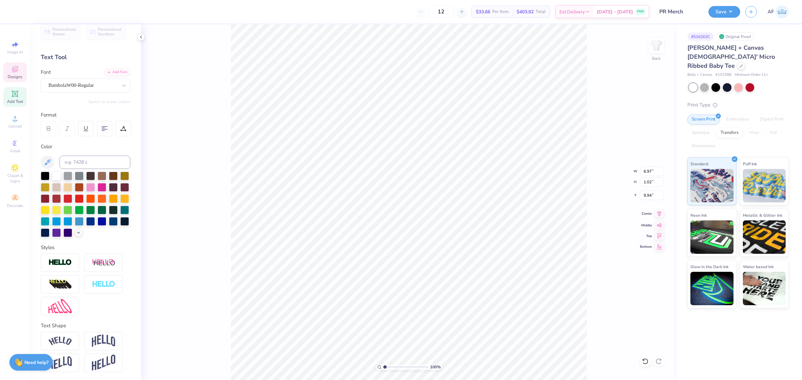
click at [659, 211] on icon at bounding box center [658, 214] width 9 height 8
click at [659, 213] on icon at bounding box center [658, 214] width 9 height 8
click at [645, 169] on input "6.97" at bounding box center [652, 171] width 24 height 9
click at [650, 195] on input "9.33" at bounding box center [652, 195] width 24 height 9
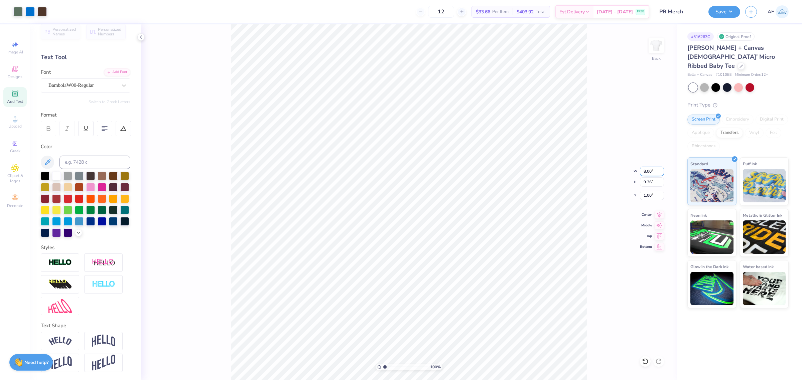
click at [645, 171] on input "8.00" at bounding box center [652, 171] width 24 height 9
click at [647, 191] on input "1.58" at bounding box center [652, 195] width 24 height 9
click at [647, 167] on input "7.00" at bounding box center [652, 171] width 24 height 9
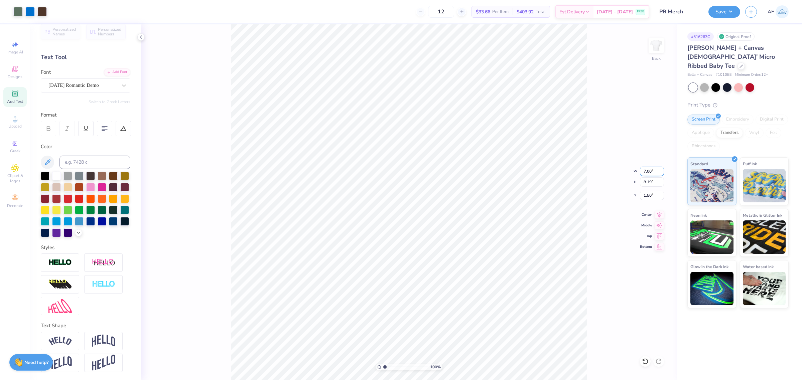
click at [646, 168] on input "7.00" at bounding box center [652, 171] width 24 height 9
click at [724, 72] on span "# 1010BE" at bounding box center [723, 75] width 16 height 6
copy span "1010BE"
click at [647, 167] on input "7.00" at bounding box center [652, 171] width 24 height 9
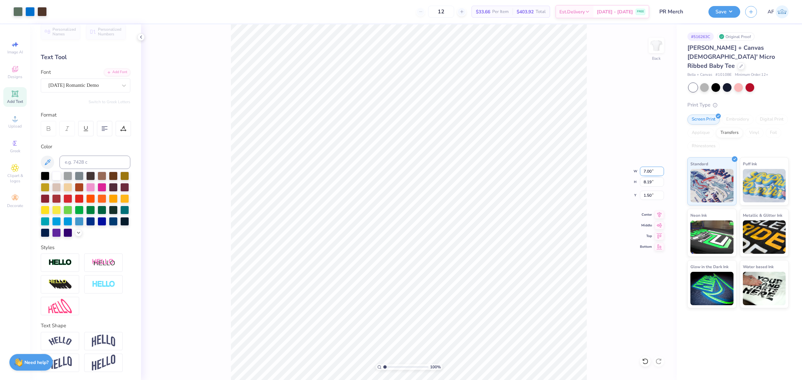
click at [647, 167] on input "7.00" at bounding box center [652, 171] width 24 height 9
click at [646, 197] on input "1.50" at bounding box center [652, 195] width 24 height 9
click at [646, 197] on input "0.92" at bounding box center [652, 195] width 24 height 9
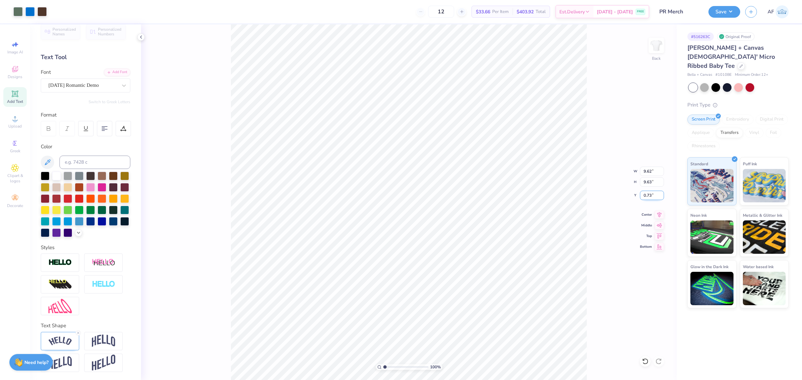
click at [649, 197] on input "0.73" at bounding box center [652, 195] width 24 height 9
click at [645, 173] on input "9.62" at bounding box center [652, 171] width 24 height 9
click at [69, 341] on img at bounding box center [59, 341] width 23 height 9
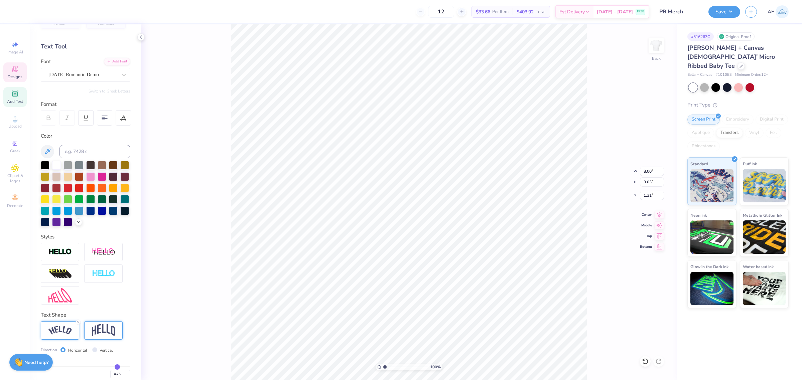
scroll to position [58, 0]
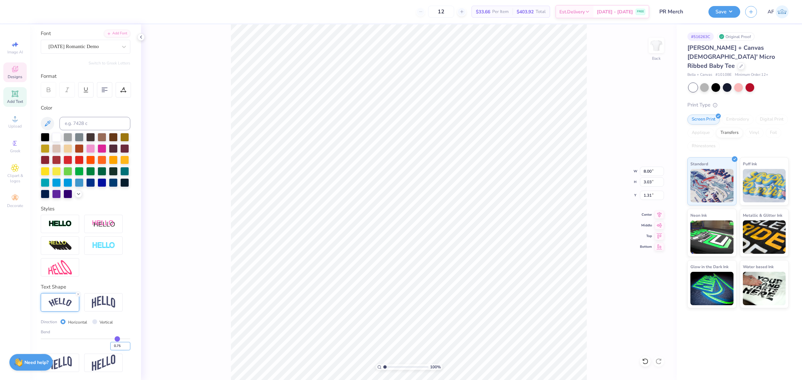
click at [111, 347] on input "0.75" at bounding box center [120, 346] width 20 height 8
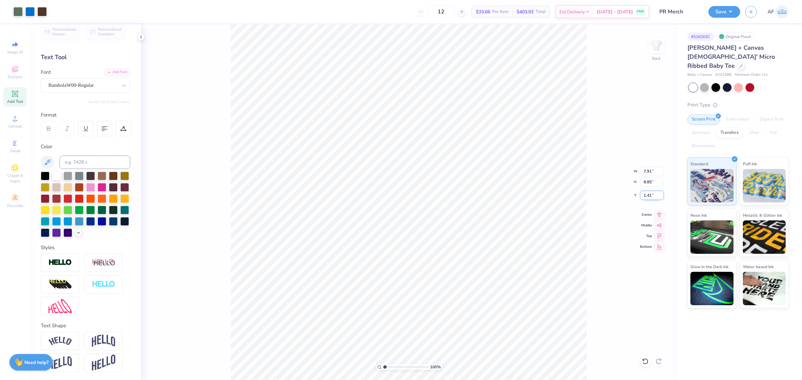
click at [645, 194] on input "1.41" at bounding box center [652, 195] width 24 height 9
click at [642, 166] on div "100 % Back W 7.91 7.91 " H 8.85 8.85 " Y 1.50 1.50 " Center Middle Top Bottom" at bounding box center [408, 202] width 535 height 356
click at [647, 174] on input "7.91" at bounding box center [652, 171] width 24 height 9
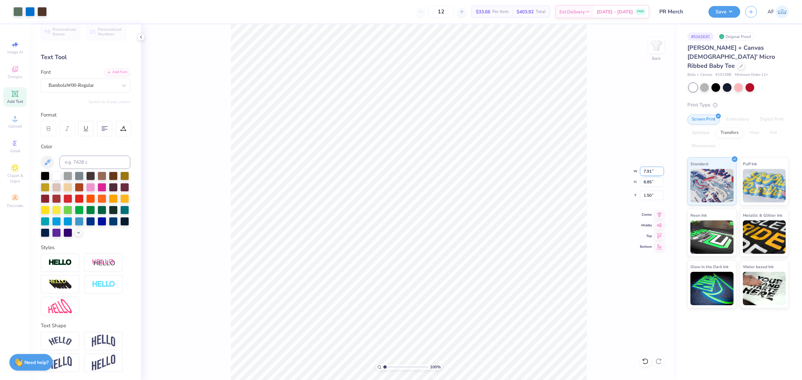
click at [647, 174] on input "7.91" at bounding box center [652, 171] width 24 height 9
click at [648, 192] on input "1.45" at bounding box center [652, 195] width 24 height 9
click at [734, 11] on button "Save" at bounding box center [724, 11] width 32 height 12
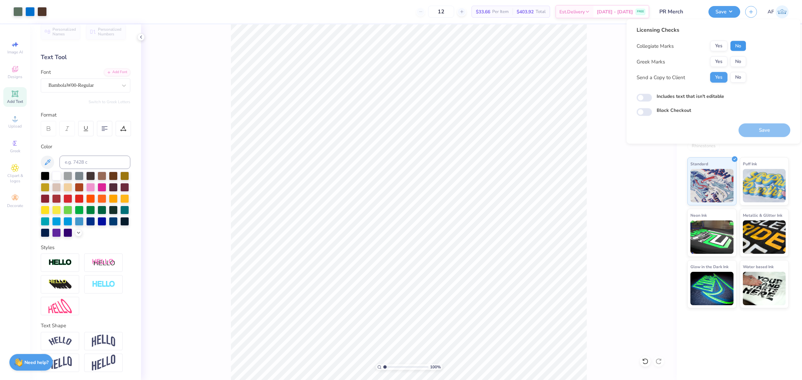
click at [733, 47] on button "No" at bounding box center [738, 46] width 16 height 11
click at [735, 60] on button "No" at bounding box center [738, 61] width 16 height 11
click at [750, 131] on button "Save" at bounding box center [764, 131] width 52 height 14
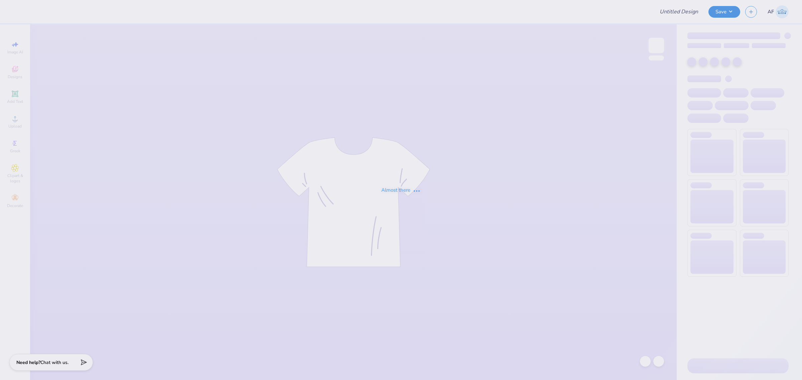
type input "SK ISU HOCO"
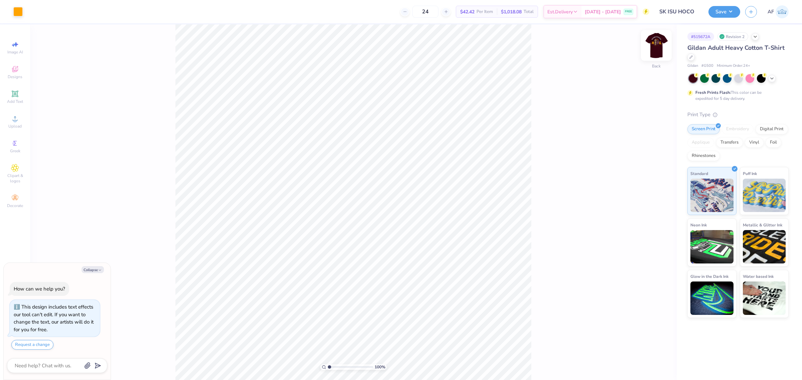
click at [656, 49] on img at bounding box center [656, 45] width 27 height 27
click at [174, 255] on div "100 % Front" at bounding box center [353, 202] width 646 height 356
click at [772, 77] on icon at bounding box center [771, 77] width 5 height 5
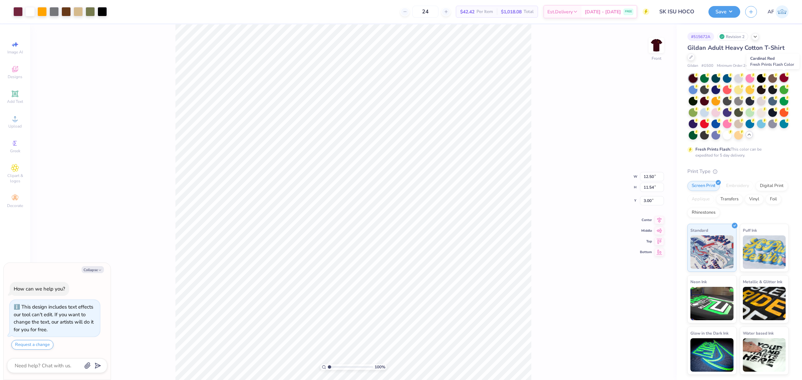
click at [784, 77] on div at bounding box center [783, 77] width 9 height 9
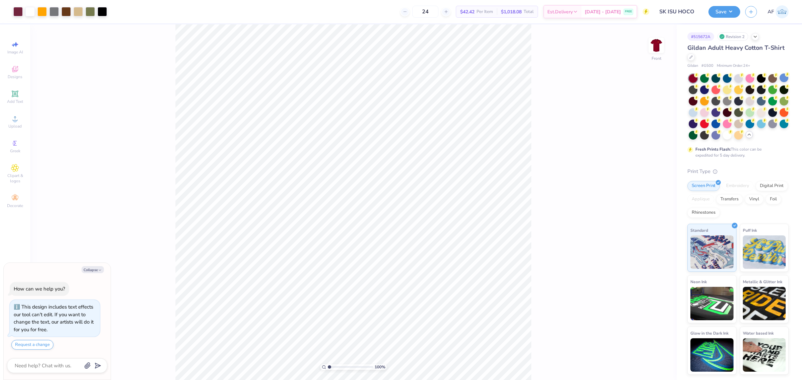
type textarea "x"
type input "2.8354134614948"
type textarea "x"
type input "2.8354134614948"
type textarea "x"
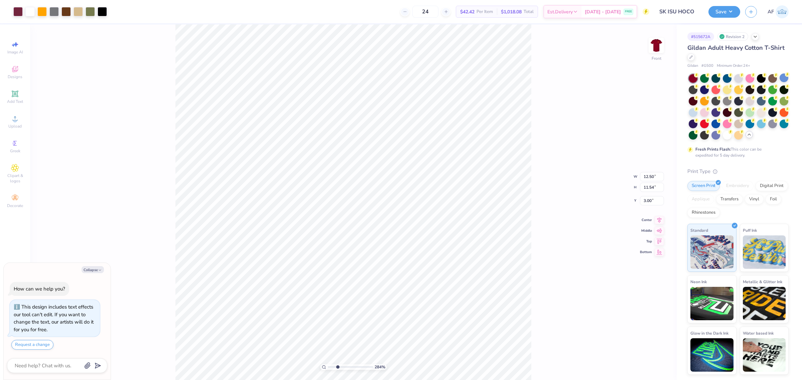
type input "2.8354134614948"
type textarea "x"
type input "2.8354134614948"
type textarea "x"
type input "2.8354134614948"
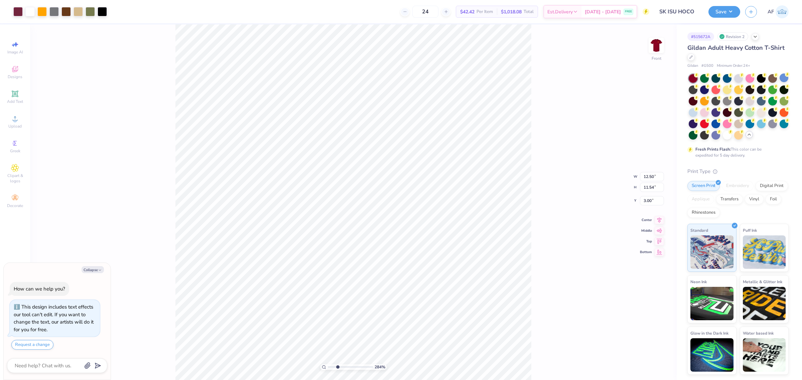
type input "2.51"
type input "4.75"
type input "7.09"
click at [17, 12] on div at bounding box center [17, 10] width 9 height 9
type textarea "x"
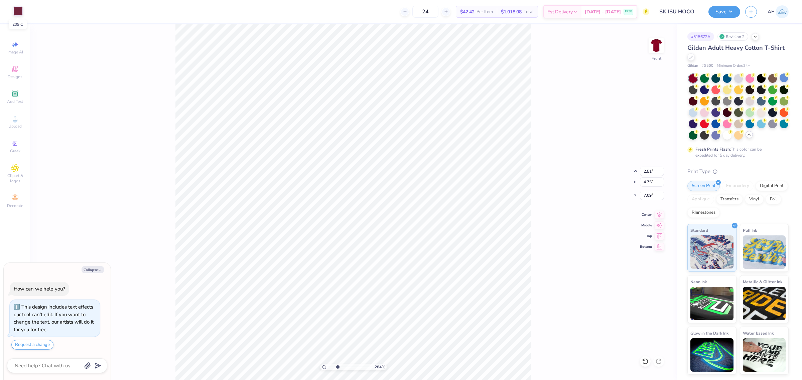
type input "2.8354134614948"
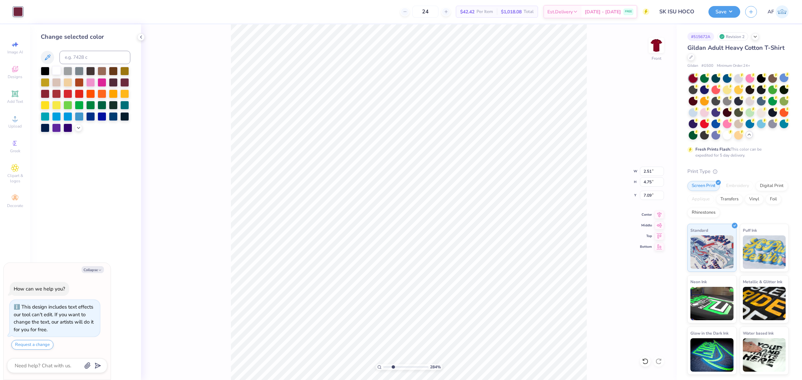
click at [55, 71] on div at bounding box center [56, 70] width 9 height 9
type textarea "x"
type input "2.8354134614948"
type textarea "x"
type input "2.8354134614948"
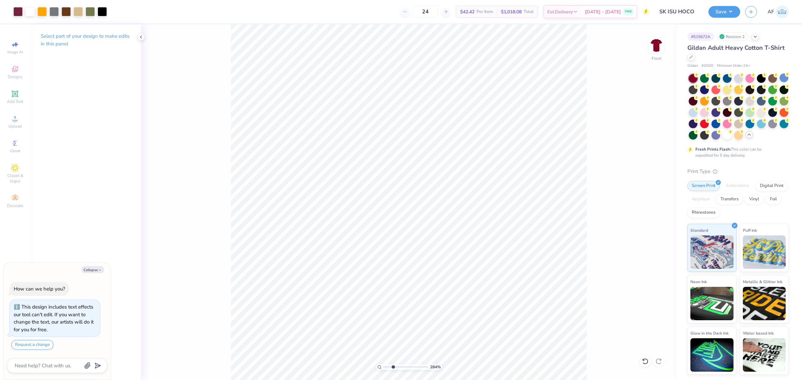
type textarea "x"
type input "2.8354134614948"
type textarea "x"
type input "1.86883017641878"
type textarea "x"
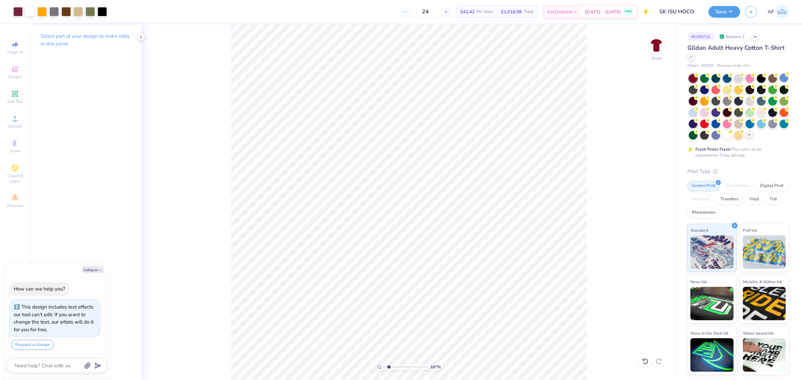
type input "1.86883017641878"
click at [68, 13] on div at bounding box center [65, 10] width 9 height 9
type textarea "x"
type input "1.86883017641878"
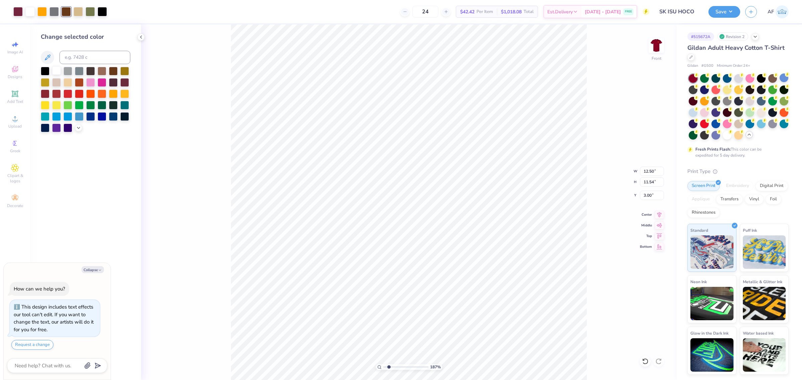
click at [55, 71] on div at bounding box center [56, 70] width 9 height 9
type textarea "x"
type input "1.86883017641878"
type textarea "x"
type input "1.86883017641878"
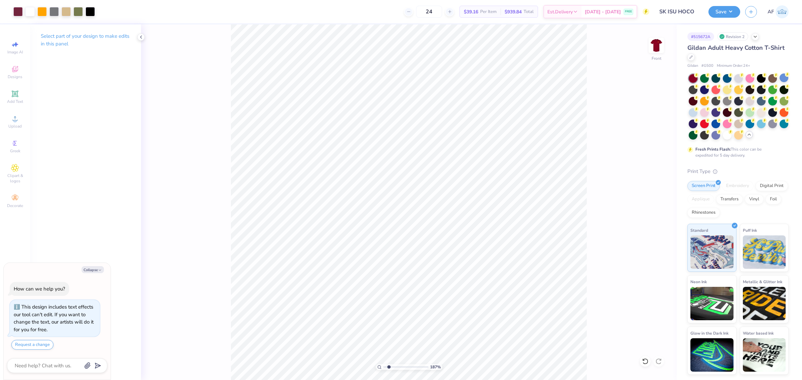
type textarea "x"
type input "1.86883017641878"
type textarea "x"
type input "1.86883017641878"
type textarea "x"
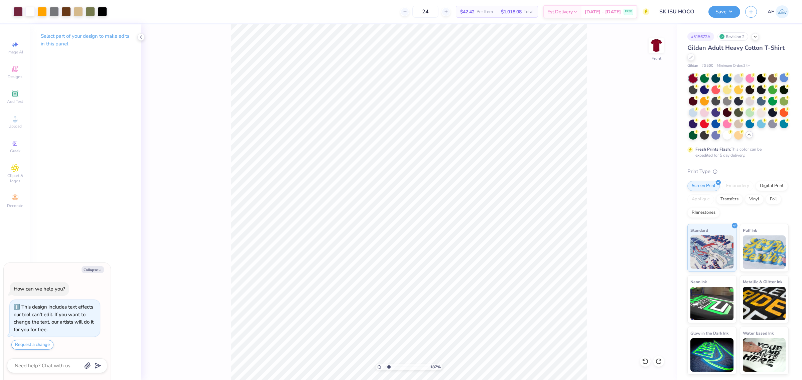
type input "1.86883017641878"
type textarea "x"
type input "2.30193532477902"
type textarea "x"
type input "2.30193532477902"
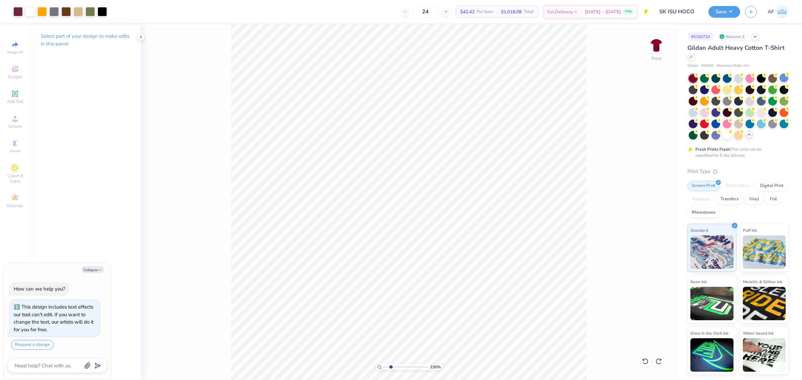
type textarea "x"
type input "2.30193532477902"
type textarea "x"
type input "2.30193532477902"
type textarea "x"
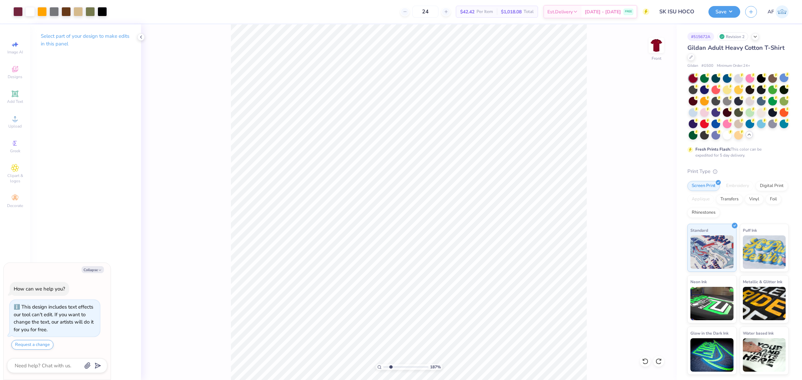
type input "1.86883017641878"
type textarea "x"
type input "1.86883017641878"
click at [18, 9] on div at bounding box center [17, 10] width 9 height 9
type textarea "x"
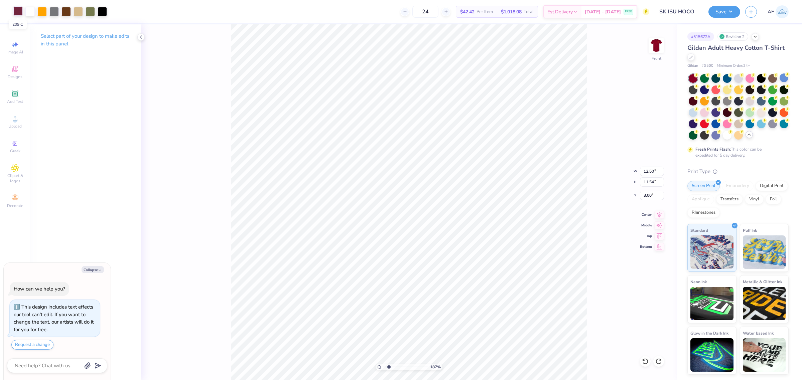
type input "1.86883017641878"
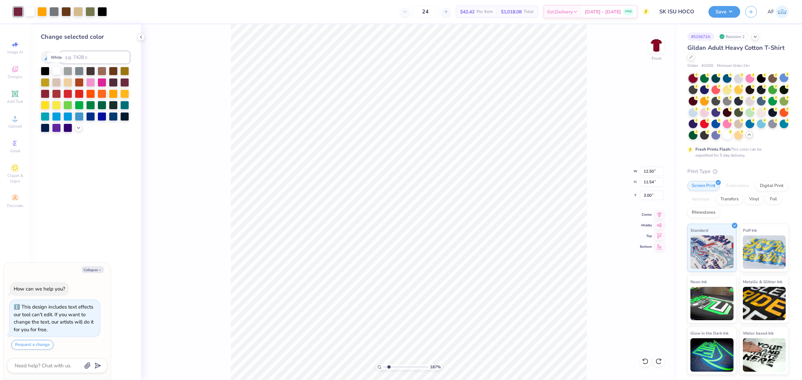
click at [54, 70] on div at bounding box center [56, 70] width 9 height 9
type textarea "x"
type input "1.86883017641878"
type textarea "x"
type input "1.86883017641878"
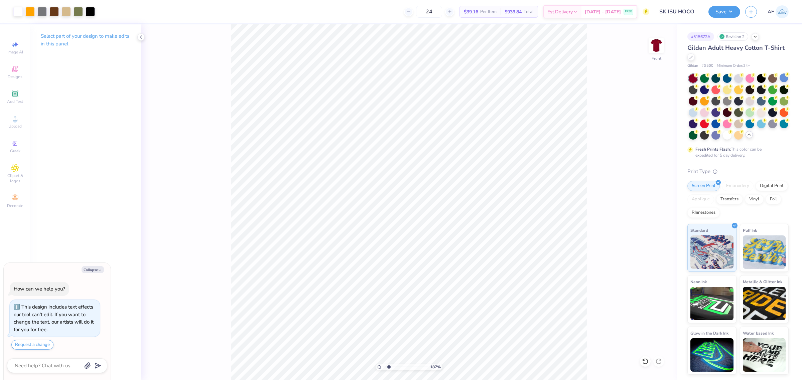
type textarea "x"
type input "1.86883017641878"
type textarea "x"
type input "5.2989062394655"
type textarea "x"
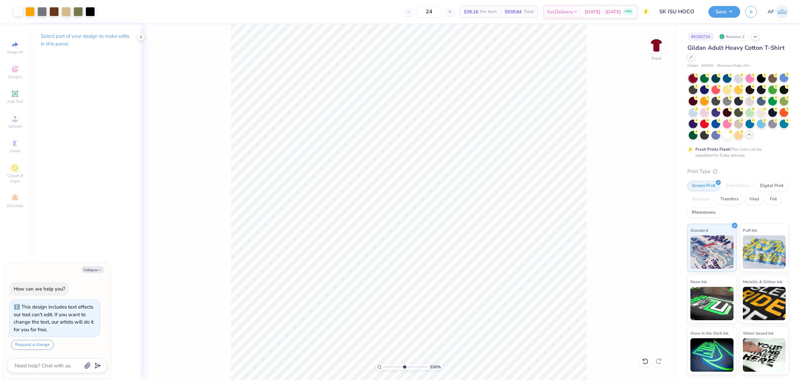
type input "5.2989062394655"
type textarea "x"
type input "2.32454010997808"
click at [574, 380] on html "Art colors 24 $39.16 Per Item $939.84 Total Est. Delivery Sep 19 - 22 FREE Desi…" at bounding box center [401, 190] width 802 height 380
type textarea "x"
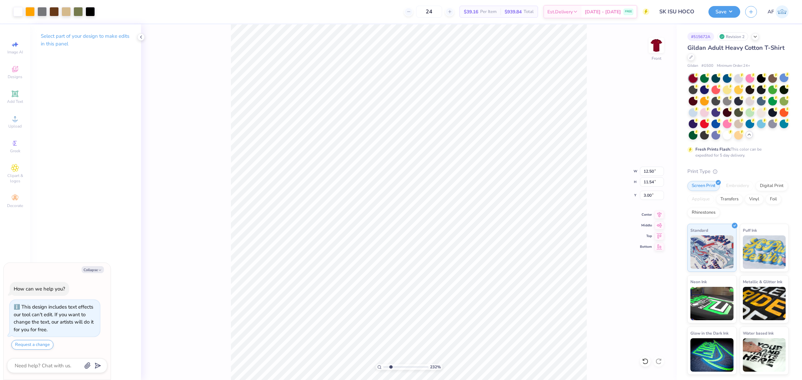
type input "2.32454010997808"
type textarea "x"
type input "2.32454010997808"
type textarea "x"
type input "1.53211189931103"
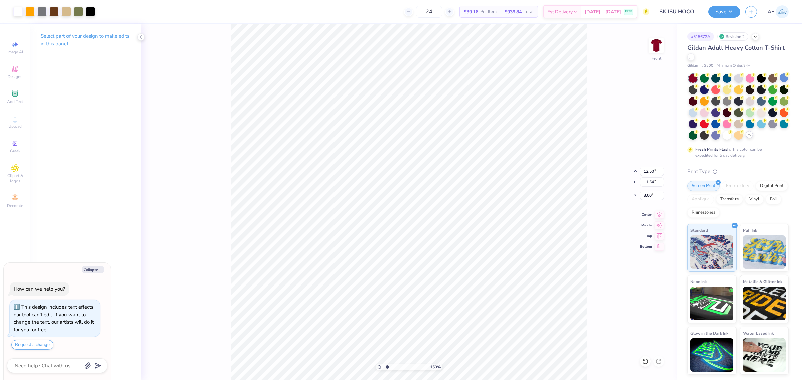
type textarea "x"
type input "1.53211189931103"
type textarea "x"
type input "1.53211189931103"
click at [57, 13] on div at bounding box center [53, 10] width 9 height 9
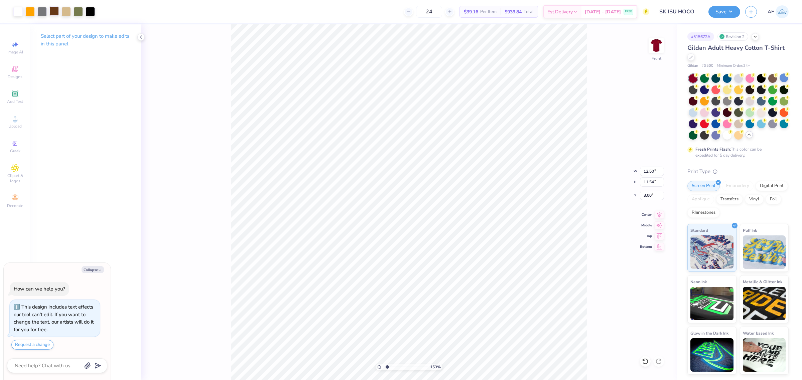
type textarea "x"
type input "1.53211189931103"
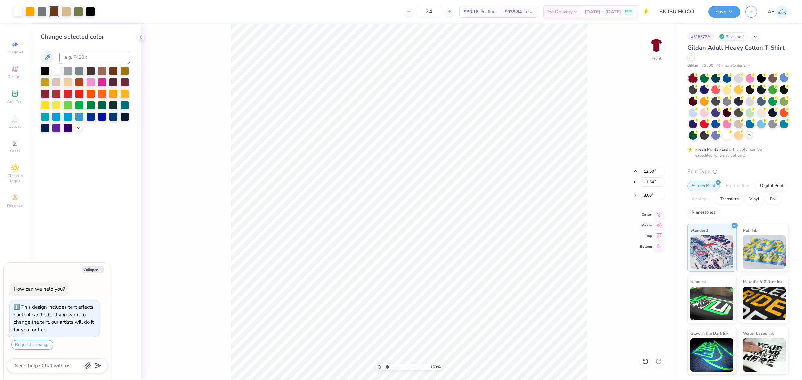
click at [56, 68] on div at bounding box center [56, 70] width 9 height 9
type textarea "x"
type input "1.53211189931103"
type textarea "x"
type input "1.53211189931103"
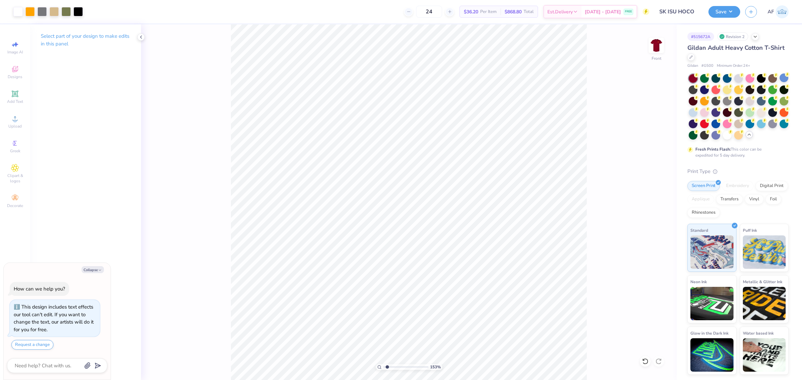
type textarea "x"
type input "1.53211189931103"
type textarea "x"
type input "5.35094099302425"
type textarea "x"
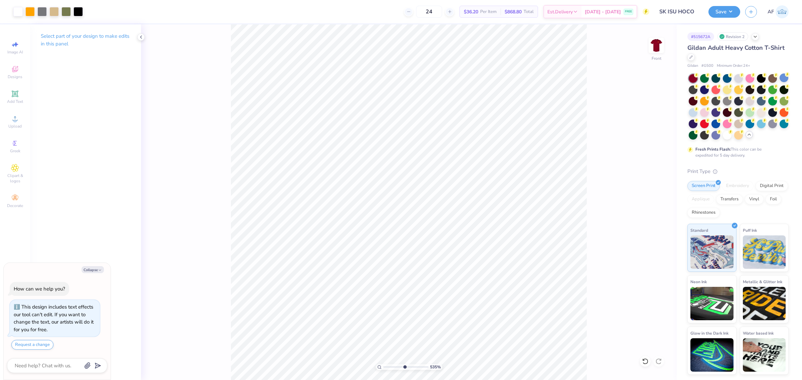
type input "5.35094099302425"
type textarea "x"
type input "5.35094099302425"
type textarea "x"
type input "5.35094099302425"
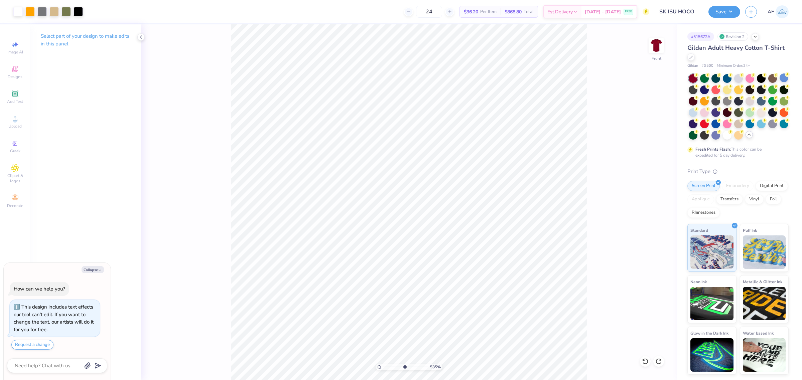
type textarea "x"
type input "5.35094099302425"
type textarea "x"
type input "10"
type textarea "x"
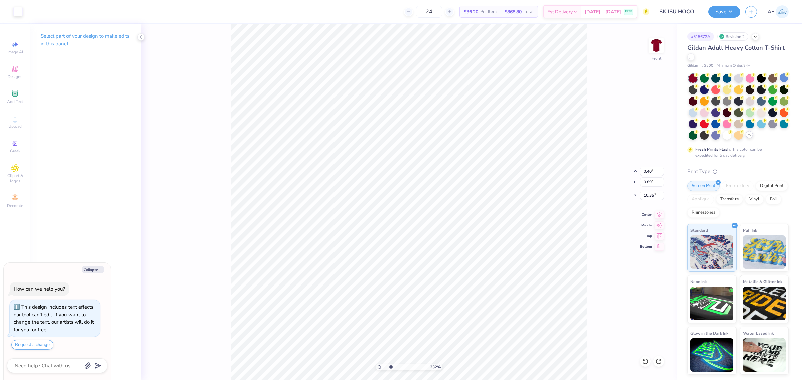
type input "1.88718191039528"
type textarea "x"
type input "1.88718191039528"
type textarea "x"
type input "1.88718191039528"
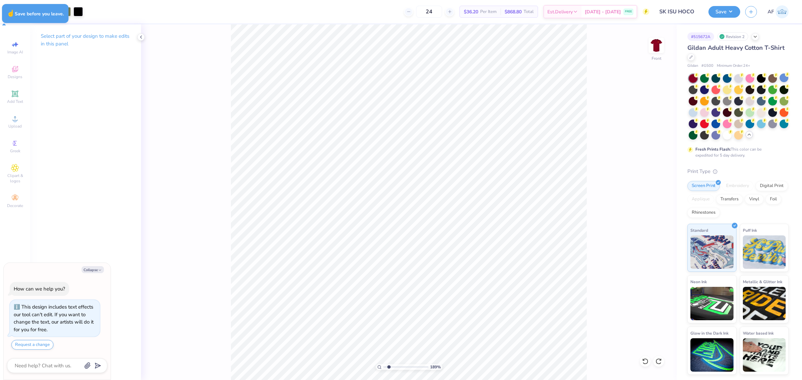
type textarea "x"
type input "1.88718191039528"
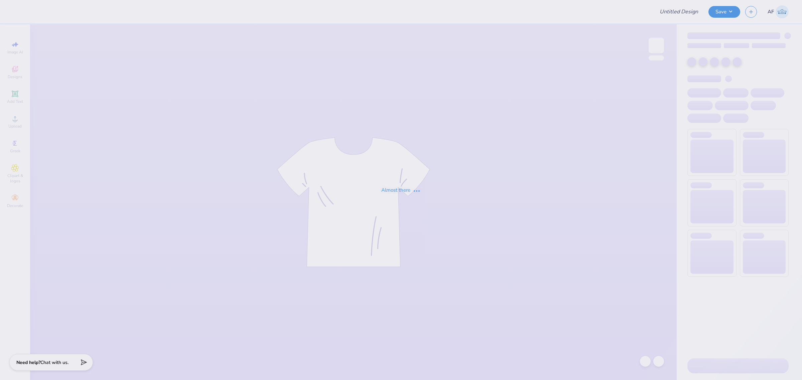
type input "SK ISU HOCO"
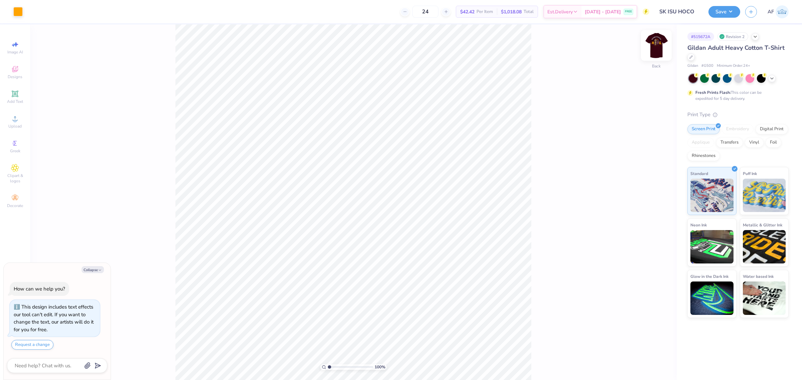
click at [655, 43] on img at bounding box center [656, 45] width 27 height 27
type textarea "x"
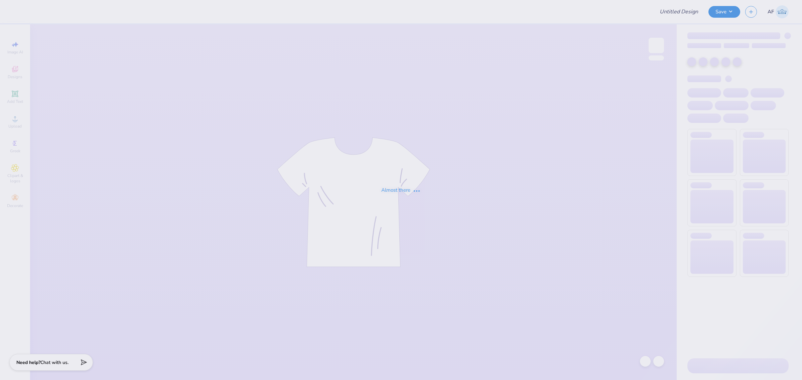
type input "SK ISU HOCO"
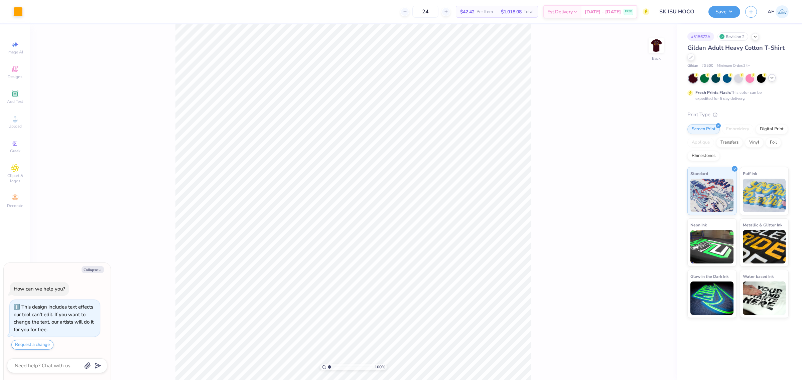
click at [769, 78] on icon at bounding box center [771, 77] width 5 height 5
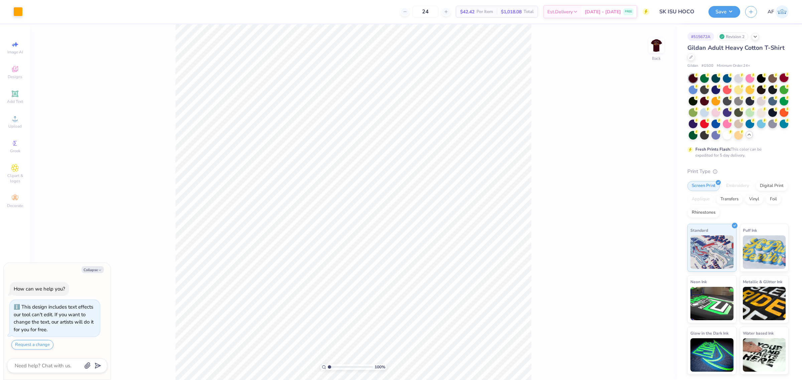
click at [784, 78] on div at bounding box center [783, 77] width 9 height 9
type textarea "x"
type input "4.3019261991114"
type textarea "x"
type input "4.3019261991114"
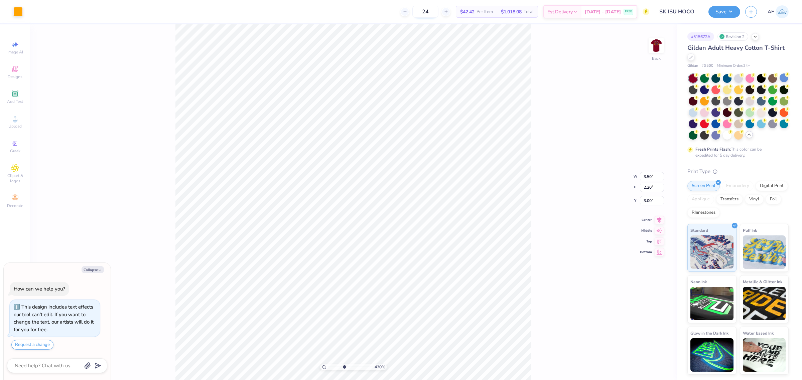
type textarea "x"
type input "4.3019261991114"
type textarea "x"
type input "4.3019261991114"
type textarea "x"
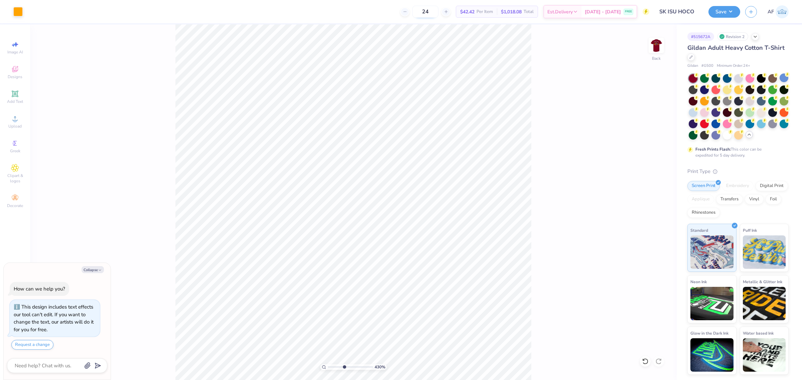
type input "4.3019261991114"
type textarea "x"
type input "4.3019261991114"
type textarea "x"
type input "4.3019261991114"
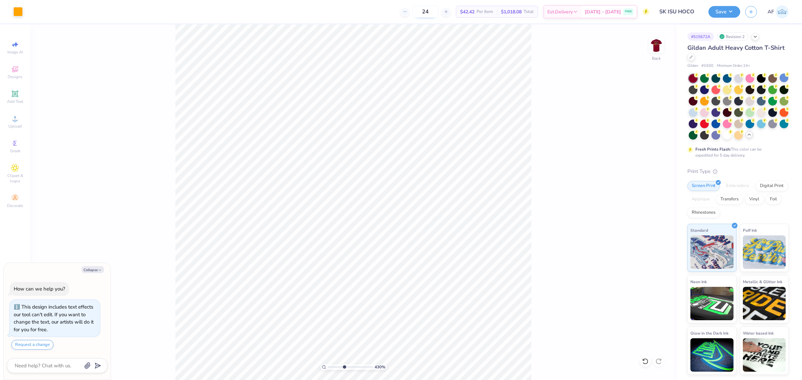
type textarea "x"
type input "4.3019261991114"
type textarea "x"
type input "4.3019261991114"
type textarea "x"
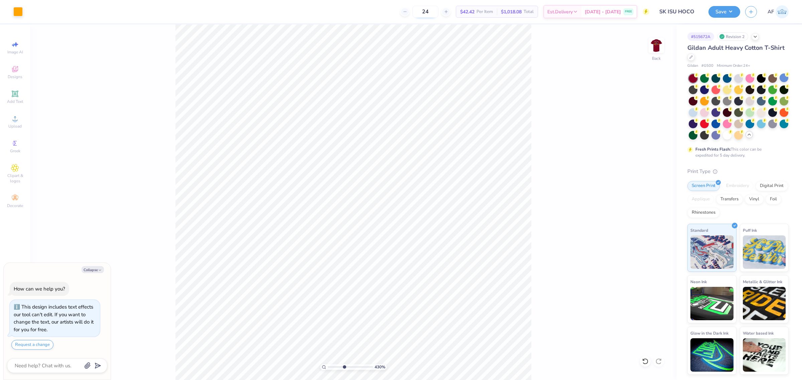
type input "4.3019261991114"
type textarea "x"
type input "4.3019261991114"
type textarea "x"
type input "4.3019261991114"
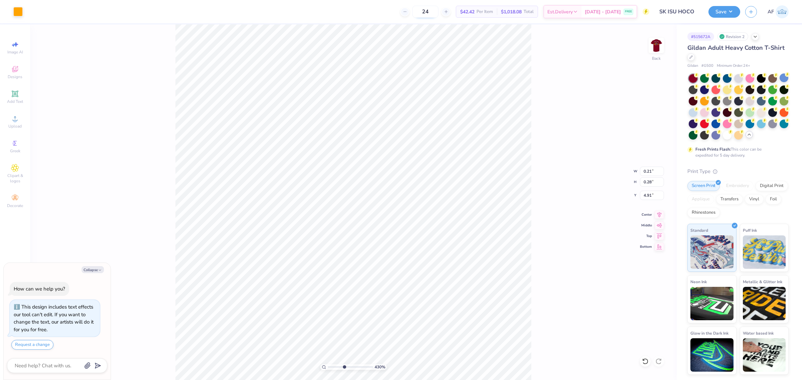
type input "4.92"
type textarea "x"
type input "4.3019261991114"
type textarea "x"
type input "4.3019261991114"
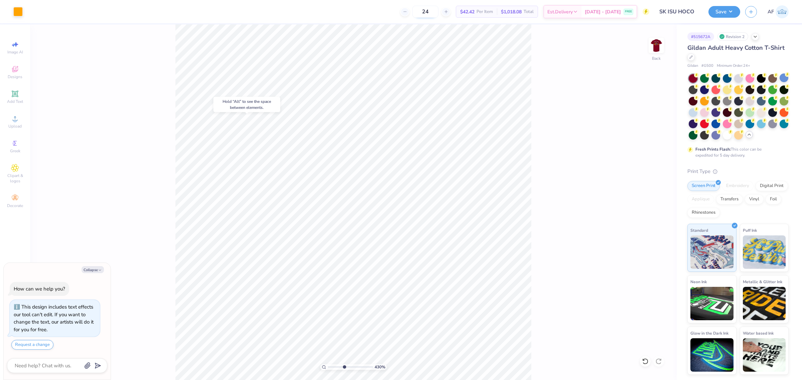
type textarea "x"
type input "1.51721301232853"
type textarea "x"
type input "1.51721301232853"
click at [543, 168] on div "152 % Back W 3.50 3.50 " H 2.20 2.20 " Y 3.00 3.00 " Center Middle Top Bottom" at bounding box center [353, 202] width 646 height 356
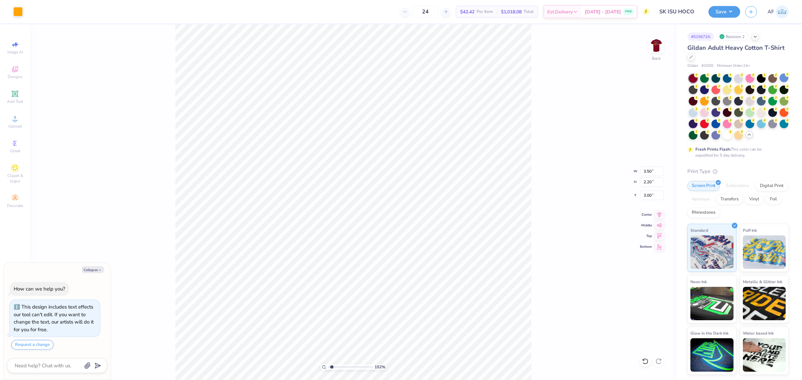
type textarea "x"
type input "1.51721301232853"
type textarea "x"
type input "1.51721301232853"
click at [654, 51] on img at bounding box center [656, 45] width 27 height 27
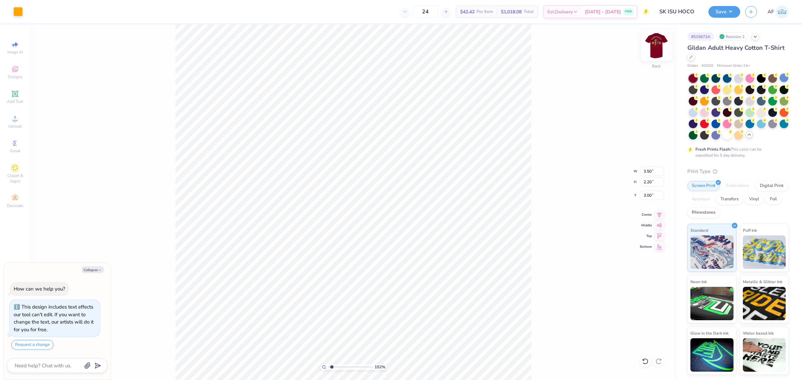
type textarea "x"
type input "1.51721301232853"
type textarea "x"
type input "1.51721301232853"
type textarea "x"
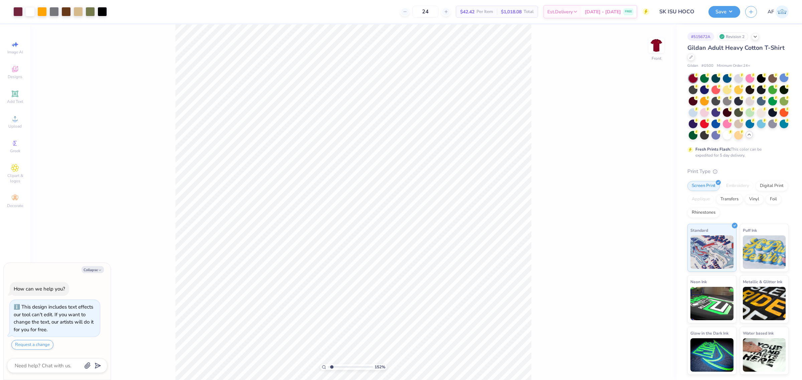
type input "1.51721301232853"
type textarea "x"
type input "1.51721301232853"
type textarea "x"
type input "1.51721301232853"
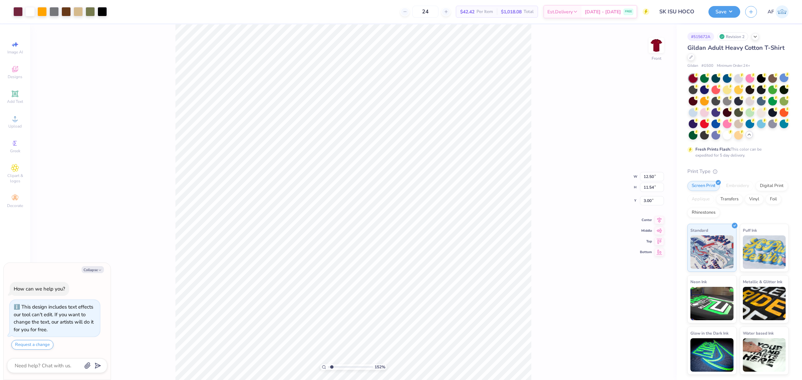
type textarea "x"
type input "1.51721301232853"
type textarea "x"
type input "1.51721301232853"
type textarea "x"
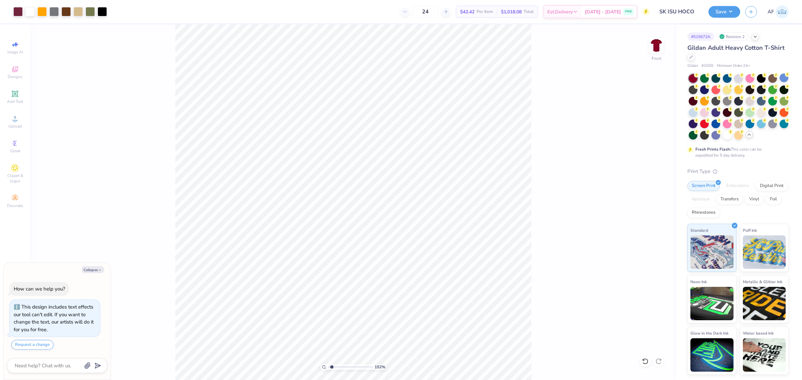
type input "1.51721301232853"
type textarea "x"
type input "1.51721301232853"
type textarea "x"
type input "1.51721301232853"
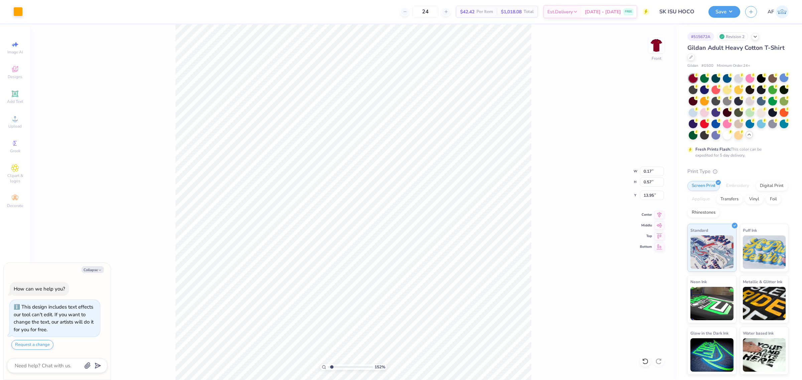
type textarea "x"
type input "1.51721301232853"
type input "12.50"
type input "10.80"
type input "3.74"
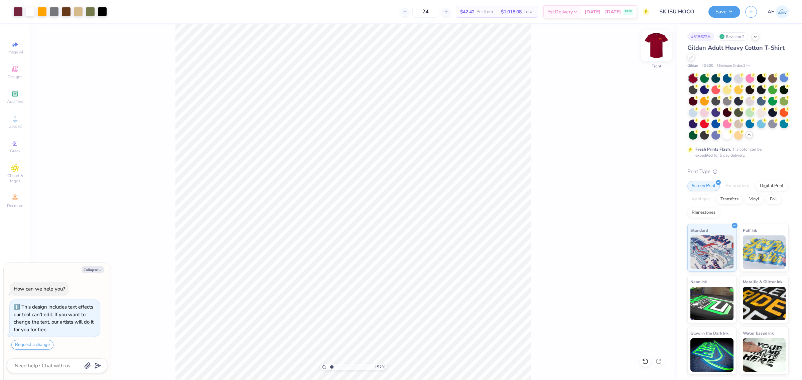
click at [656, 47] on img at bounding box center [656, 45] width 27 height 27
type textarea "x"
type input "1.51721301232853"
type textarea "x"
type input "1.51721301232853"
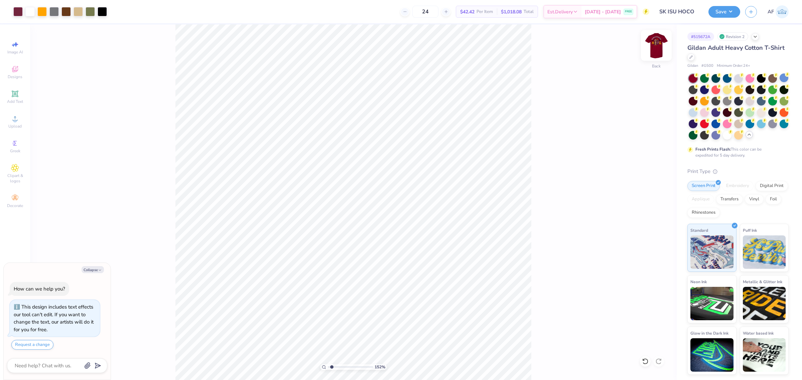
type textarea "x"
type input "1.51721301232853"
type textarea "x"
type input "1.51721301232853"
type textarea "x"
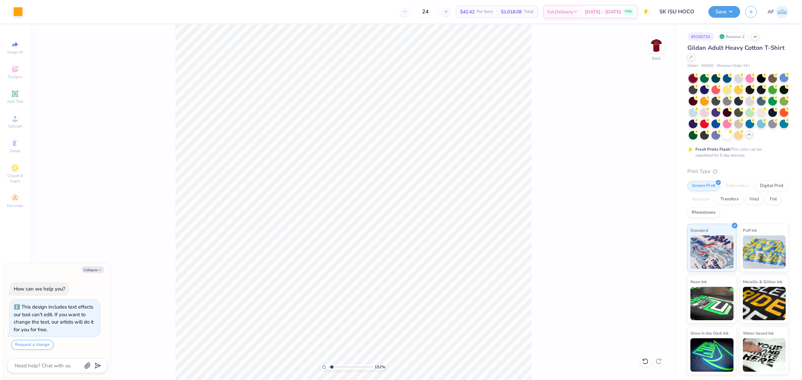
type input "1.51721301232853"
type textarea "x"
type input "1.51721301232853"
type textarea "x"
type input "1.51721301232853"
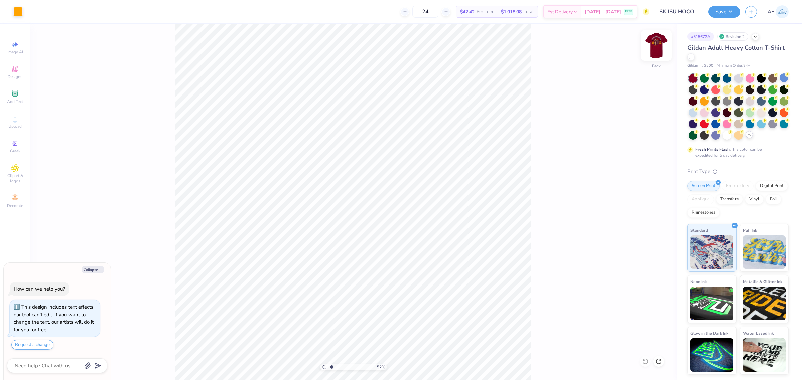
click at [657, 47] on img at bounding box center [656, 45] width 27 height 27
type textarea "x"
type input "1.51721301232853"
type textarea "x"
type input "1.51721301232853"
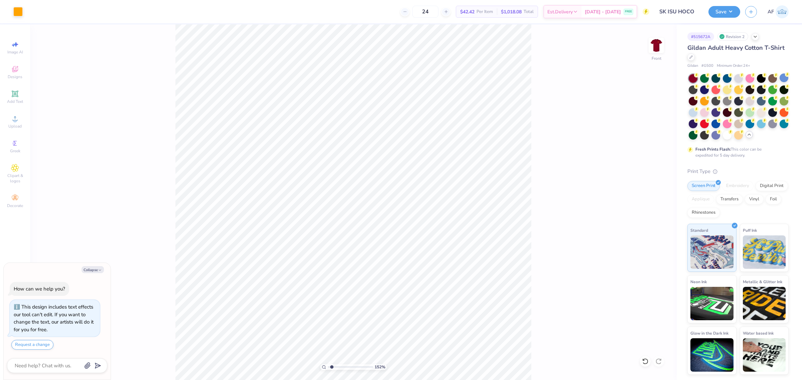
type textarea "x"
type input "1.51721301232853"
type textarea "x"
type input "1.51721301232853"
type textarea "x"
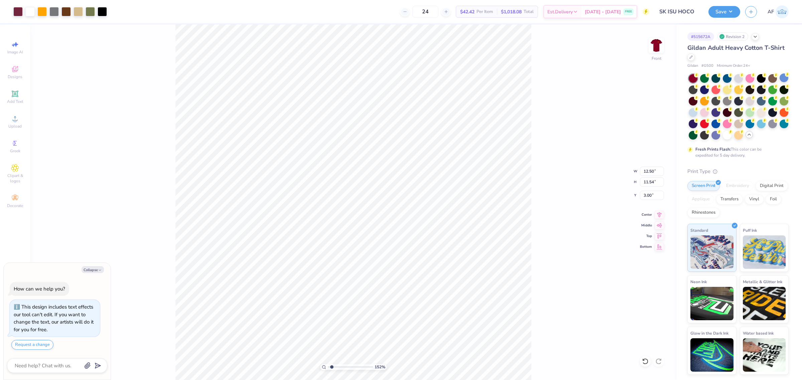
type input "1.51721301232853"
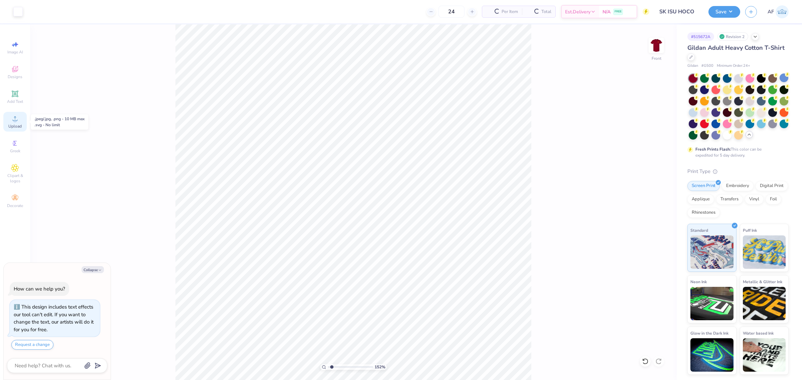
click at [17, 124] on span "Upload" at bounding box center [14, 126] width 13 height 5
type textarea "x"
type input "1.51721301232853"
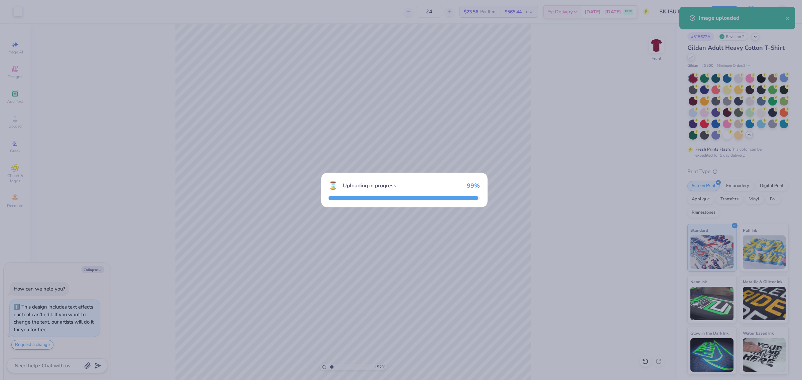
type textarea "x"
type input "1.51721301232853"
type textarea "x"
type input "1.51721301232853"
type textarea "x"
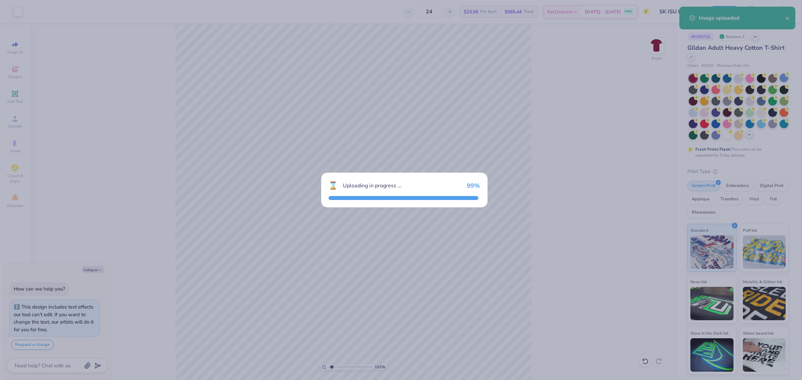
type input "1.51721301232853"
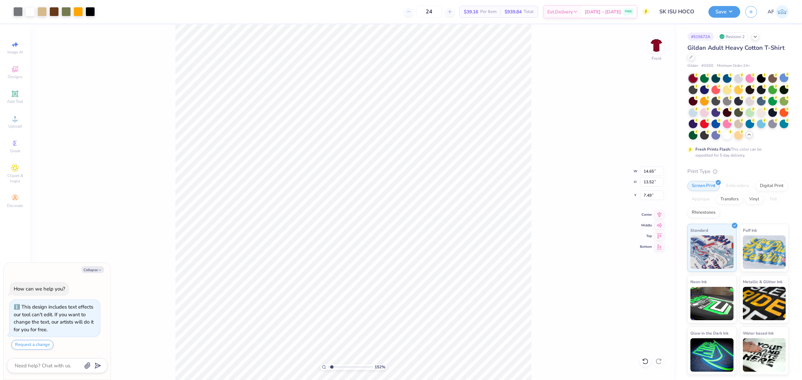
type textarea "x"
type input "1.51721301232853"
type textarea "x"
type input "1.51721301232853"
type textarea "x"
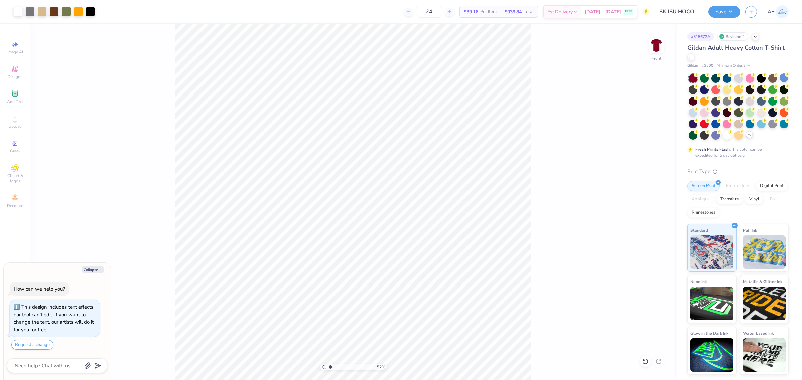
type input "1"
type textarea "x"
click at [647, 170] on input "14.65" at bounding box center [652, 171] width 24 height 9
type input "12.5"
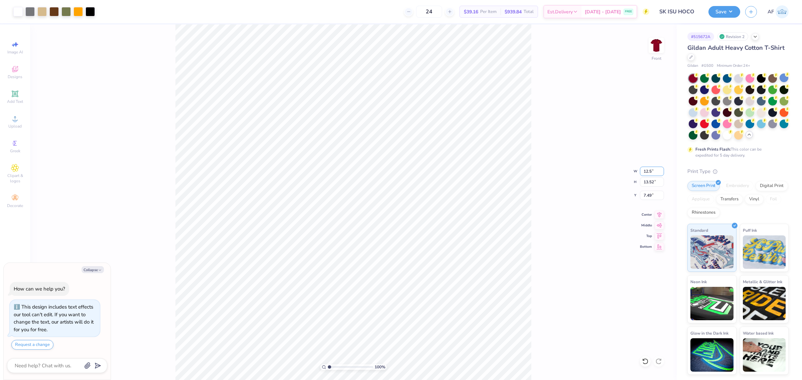
type textarea "x"
type input "12.50"
type input "11.54"
click at [649, 196] on input "8.48" at bounding box center [652, 195] width 24 height 9
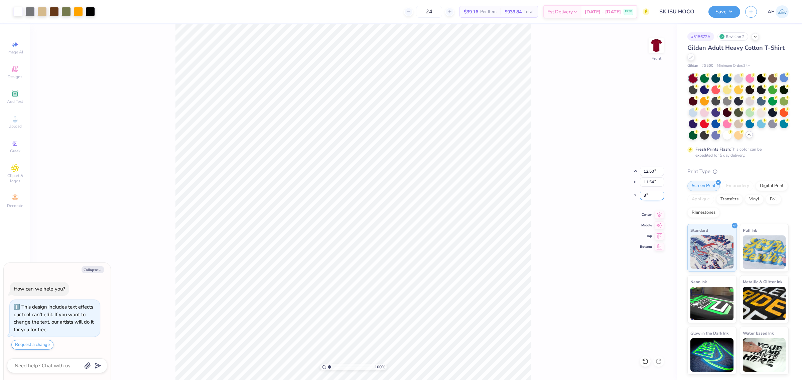
type input "3"
type textarea "x"
type input "3.00"
click at [660, 215] on icon at bounding box center [658, 214] width 9 height 8
type textarea "x"
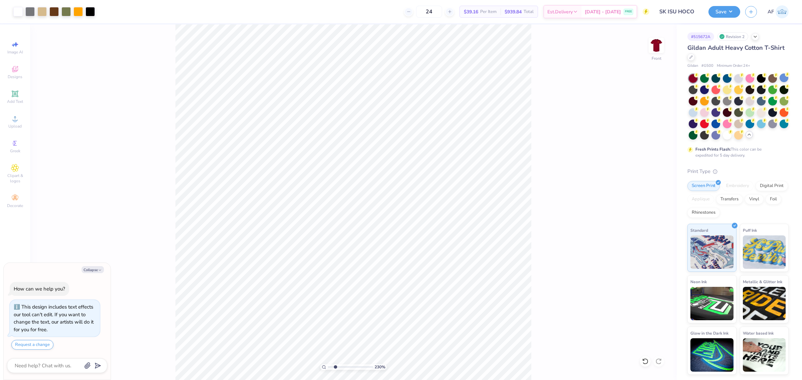
type input "2.8354134614948"
type textarea "x"
type input "2.8354134614948"
type textarea "x"
type input "1.51721301232853"
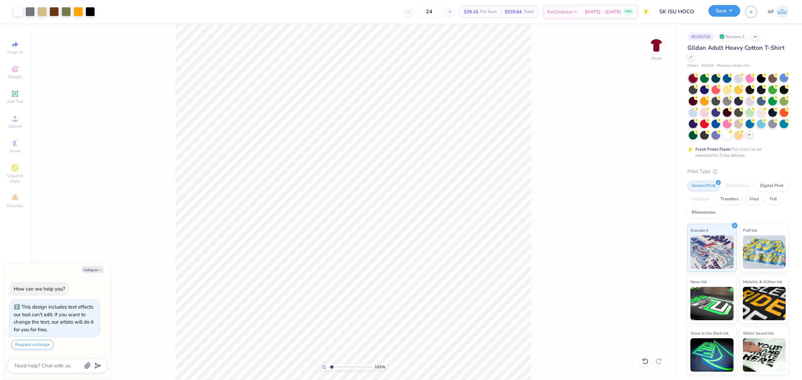
click at [737, 11] on button "Save" at bounding box center [724, 11] width 32 height 12
type textarea "x"
type input "1.51721301232853"
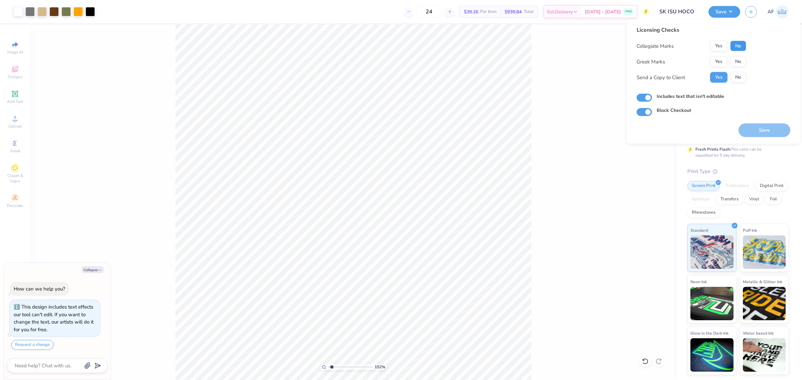
click at [739, 46] on button "No" at bounding box center [738, 46] width 16 height 11
click at [721, 62] on button "Yes" at bounding box center [718, 61] width 17 height 11
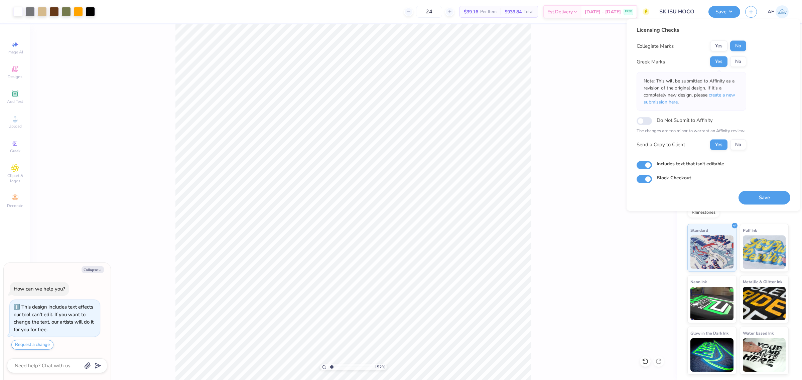
type textarea "x"
type input "1.51721301232853"
click at [753, 192] on button "Save" at bounding box center [764, 198] width 52 height 14
type textarea "x"
type input "1.51721301232853"
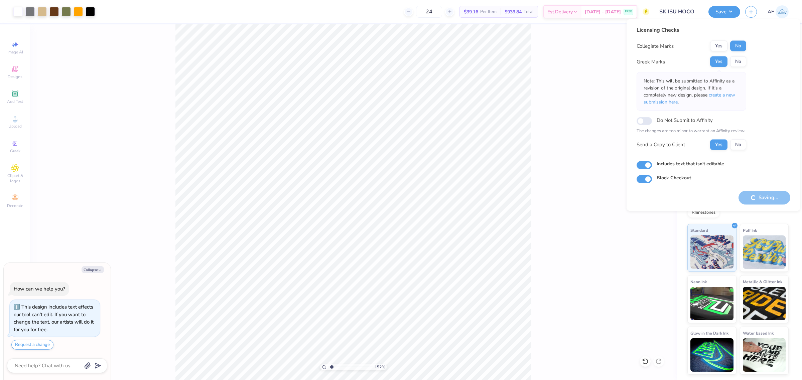
type textarea "x"
type input "1.51721301232853"
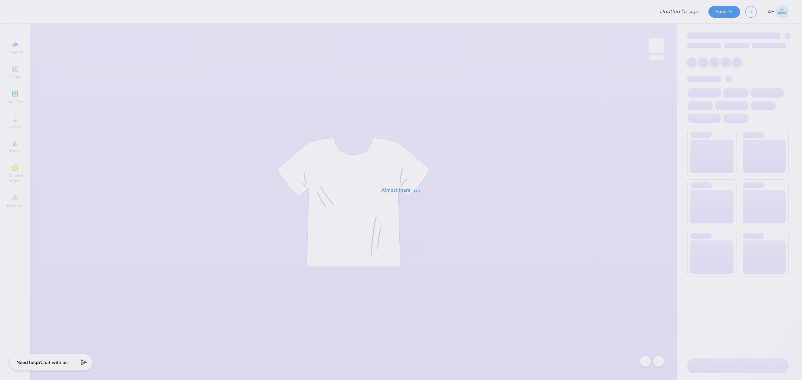
type input "[GEOGRAPHIC_DATA] : [PERSON_NAME]"
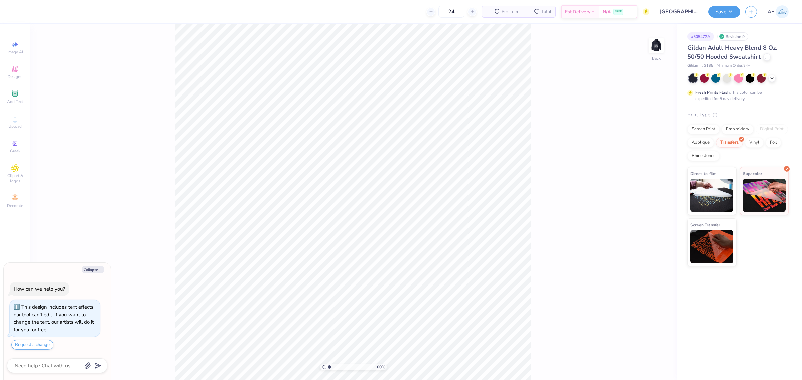
type textarea "x"
click at [123, 219] on div "100 % Back" at bounding box center [353, 202] width 646 height 356
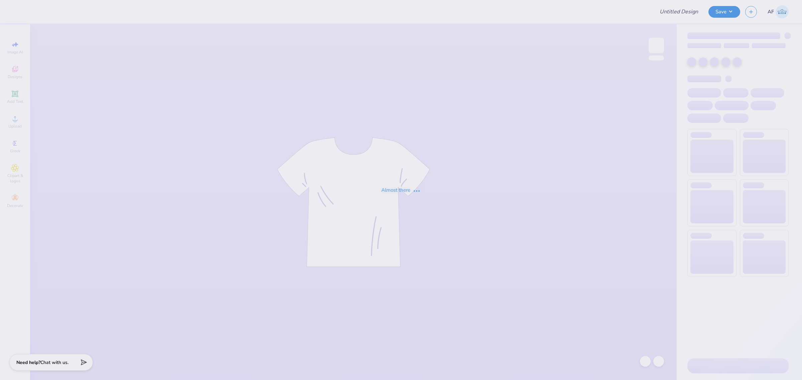
type input "[GEOGRAPHIC_DATA] : [PERSON_NAME]"
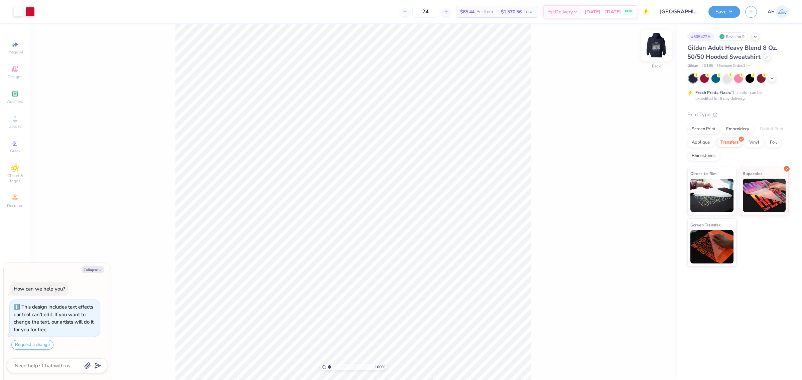
click at [654, 44] on img at bounding box center [656, 45] width 27 height 27
click at [654, 44] on img at bounding box center [655, 45] width 13 height 13
type textarea "x"
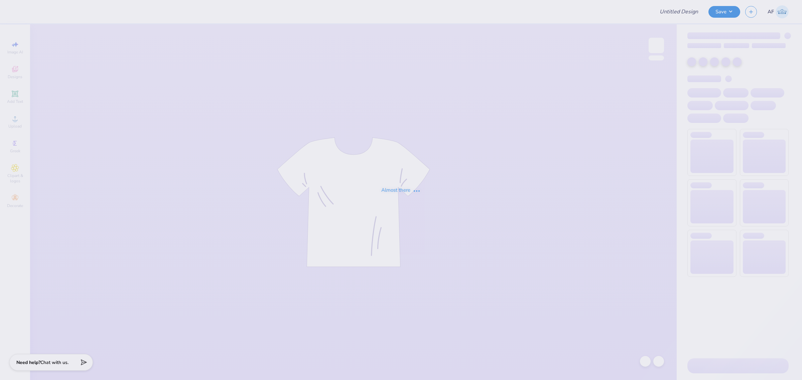
type input "[GEOGRAPHIC_DATA] : [PERSON_NAME]"
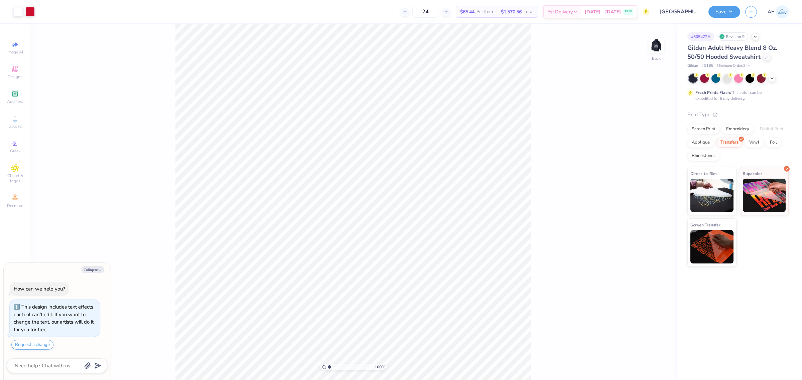
type textarea "x"
click at [647, 178] on input "3.00" at bounding box center [652, 176] width 24 height 9
type input "3.5"
type textarea "x"
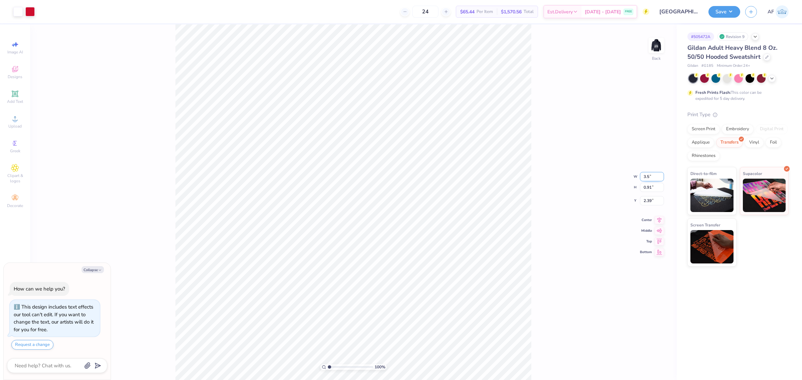
type input "3.50"
type input "1.06"
click at [647, 199] on input "2.32" at bounding box center [652, 195] width 24 height 9
type input "3"
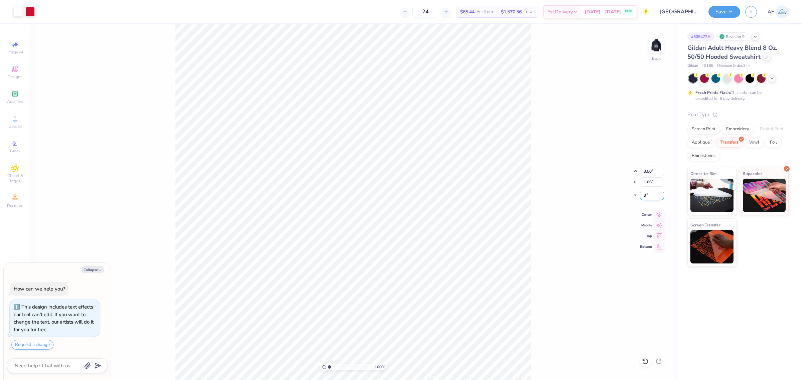
type textarea "x"
type input "3.00"
click at [662, 41] on img at bounding box center [656, 45] width 27 height 27
click at [160, 346] on div "100 % Front" at bounding box center [353, 202] width 646 height 356
type textarea "x"
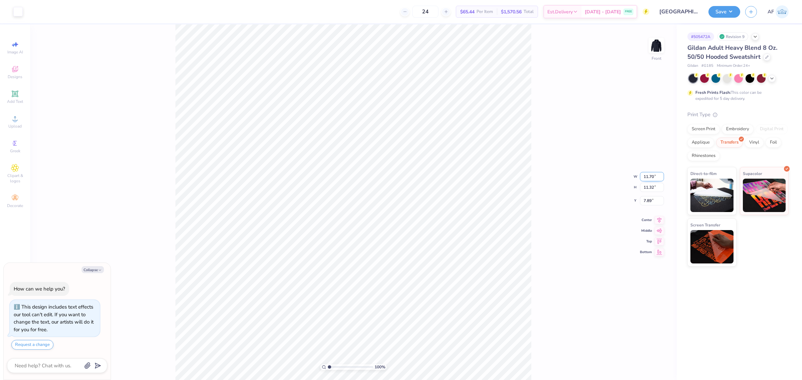
click at [648, 179] on input "11.70" at bounding box center [652, 176] width 24 height 9
type input "15"
type textarea "x"
click at [649, 194] on input "7.89" at bounding box center [652, 195] width 24 height 9
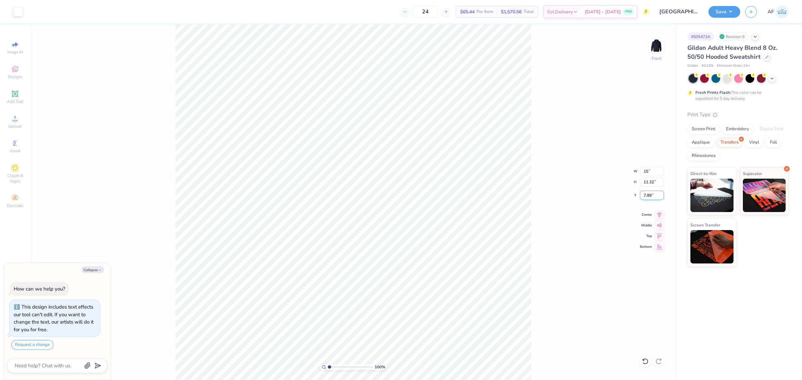
click at [649, 194] on input "7.89" at bounding box center [652, 195] width 24 height 9
type input "3"
type textarea "x"
type input "6.00"
click at [569, 225] on div "100 % Front W 15 15 " H 11.32 11.32 " Y 6.00 6.00 " Center Middle Top Bottom" at bounding box center [353, 202] width 646 height 356
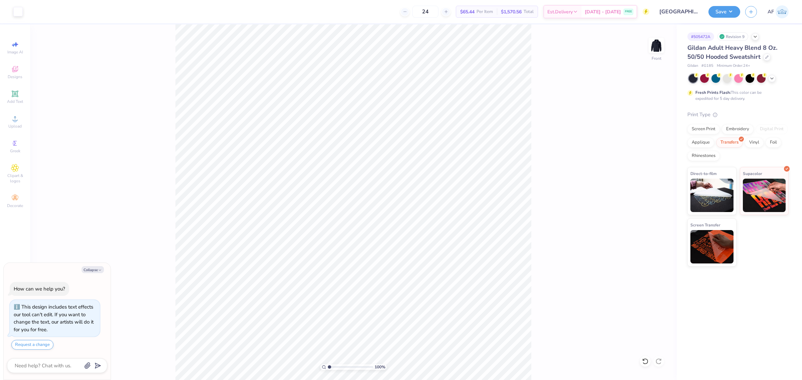
click at [141, 312] on div "100 % Front" at bounding box center [353, 202] width 646 height 356
click at [661, 47] on img at bounding box center [656, 45] width 27 height 27
click at [657, 45] on img at bounding box center [656, 45] width 27 height 27
click at [733, 10] on button "Save" at bounding box center [724, 11] width 32 height 12
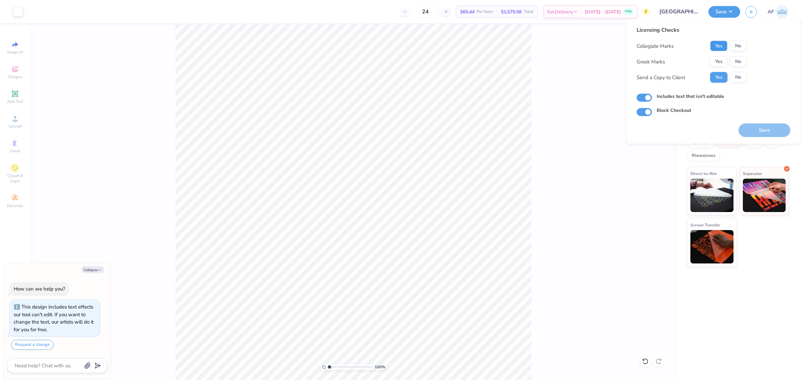
click at [717, 48] on button "Yes" at bounding box center [718, 46] width 17 height 11
click at [721, 61] on button "Yes" at bounding box center [718, 61] width 17 height 11
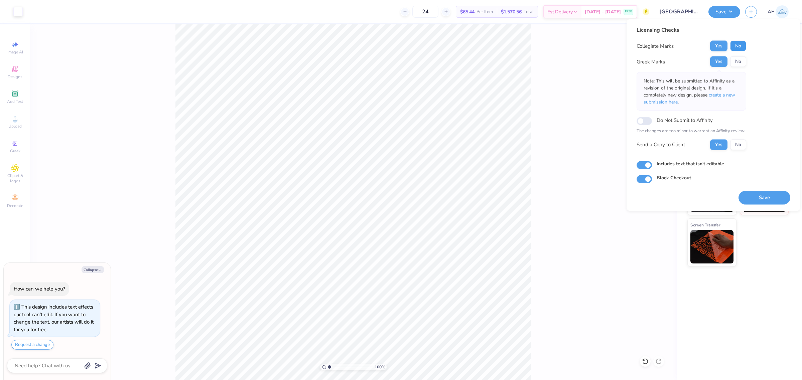
click at [738, 47] on button "No" at bounding box center [738, 46] width 16 height 11
click at [767, 194] on button "Save" at bounding box center [764, 198] width 52 height 14
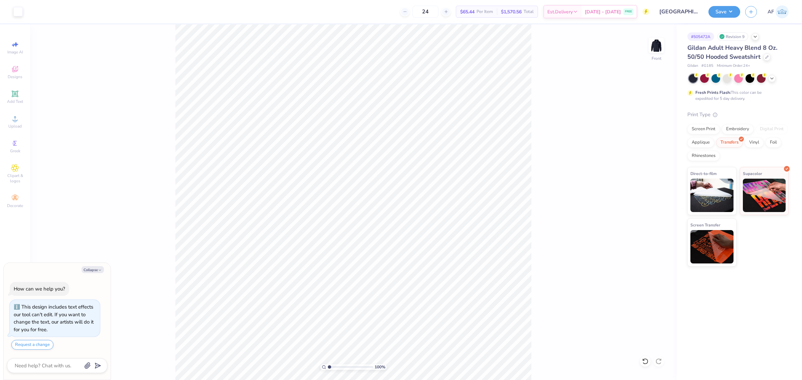
click at [157, 321] on div "100 % Front" at bounding box center [353, 202] width 646 height 356
click at [573, 184] on div "100 % Front W 11.70 11.70 " H 11.32 11.32 " Y 6.00 6.00 " Center Middle Top Bot…" at bounding box center [353, 202] width 646 height 356
type textarea "x"
click at [650, 174] on input "11.70" at bounding box center [652, 171] width 24 height 9
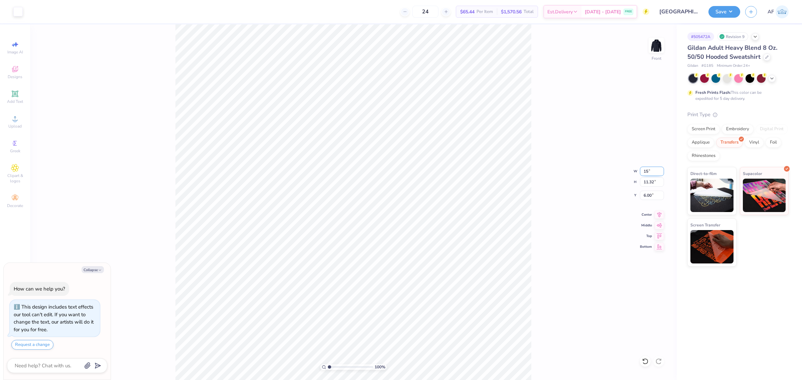
type input "15"
click at [649, 196] on input "6.00" at bounding box center [652, 195] width 24 height 9
click at [649, 183] on input "11.32" at bounding box center [652, 181] width 24 height 9
type textarea "x"
click at [646, 173] on input "11.70" at bounding box center [652, 171] width 24 height 9
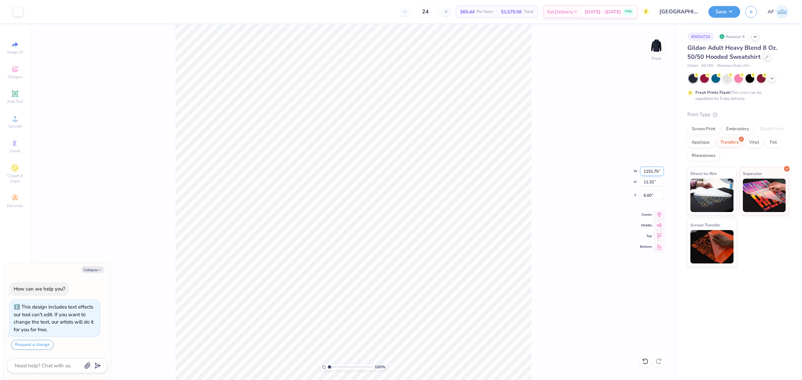
type input "1151.70"
type textarea "x"
click at [646, 173] on input "1151.70" at bounding box center [652, 171] width 24 height 9
type input "15"
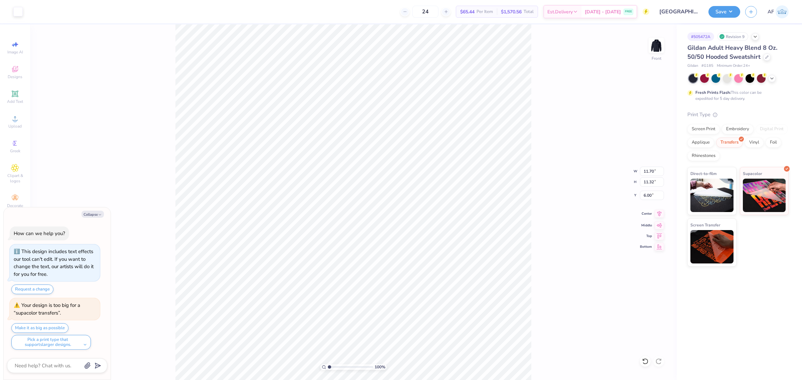
click at [658, 214] on icon at bounding box center [659, 214] width 4 height 6
type textarea "x"
